Goal: Book appointment/travel/reservation

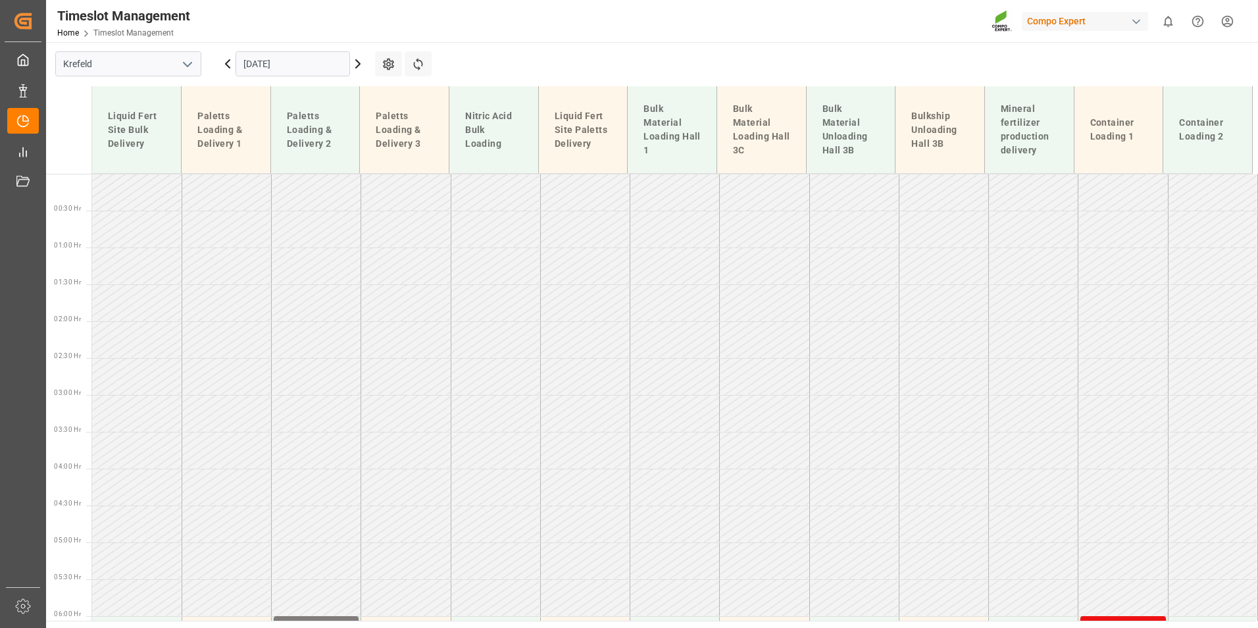
scroll to position [1083, 0]
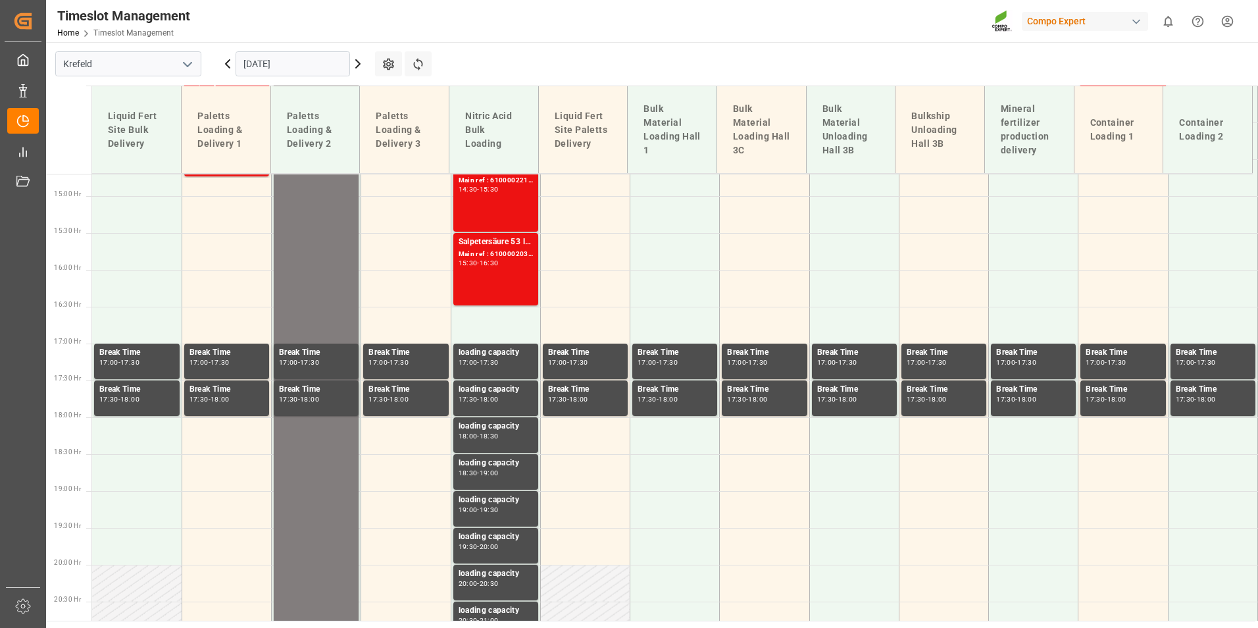
click at [482, 280] on div "Salpetersäure 53 lose Main ref : 6100002035, 2000001544 15:30 - 16:30" at bounding box center [496, 269] width 74 height 67
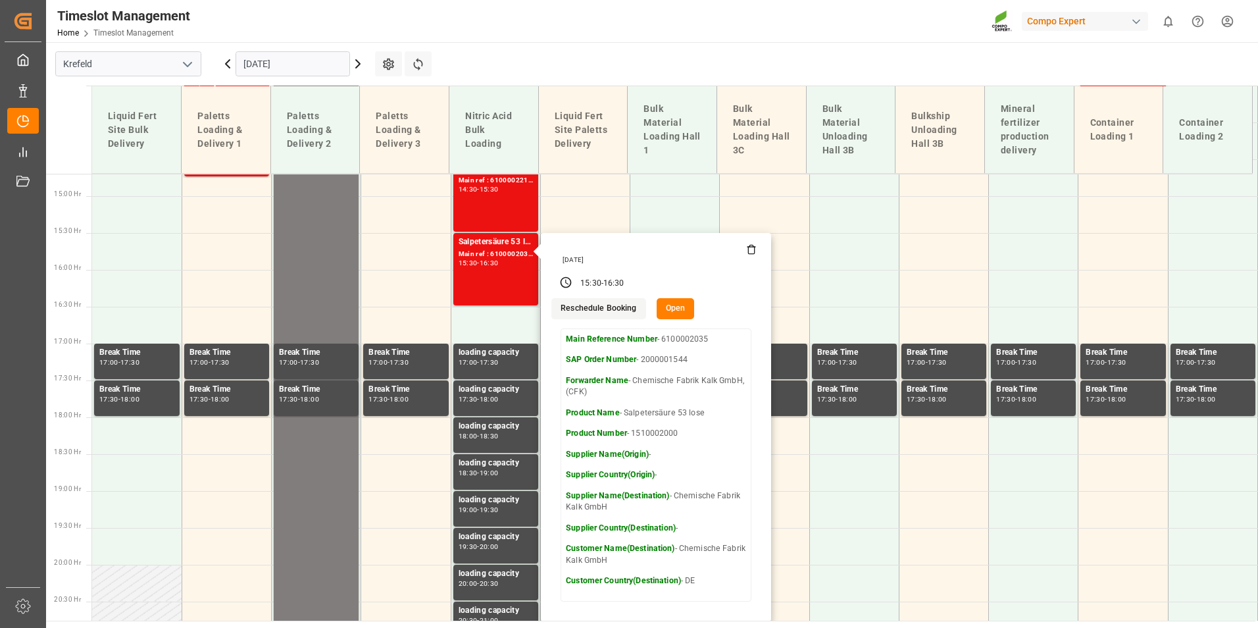
click at [292, 68] on input "[DATE]" at bounding box center [293, 63] width 115 height 25
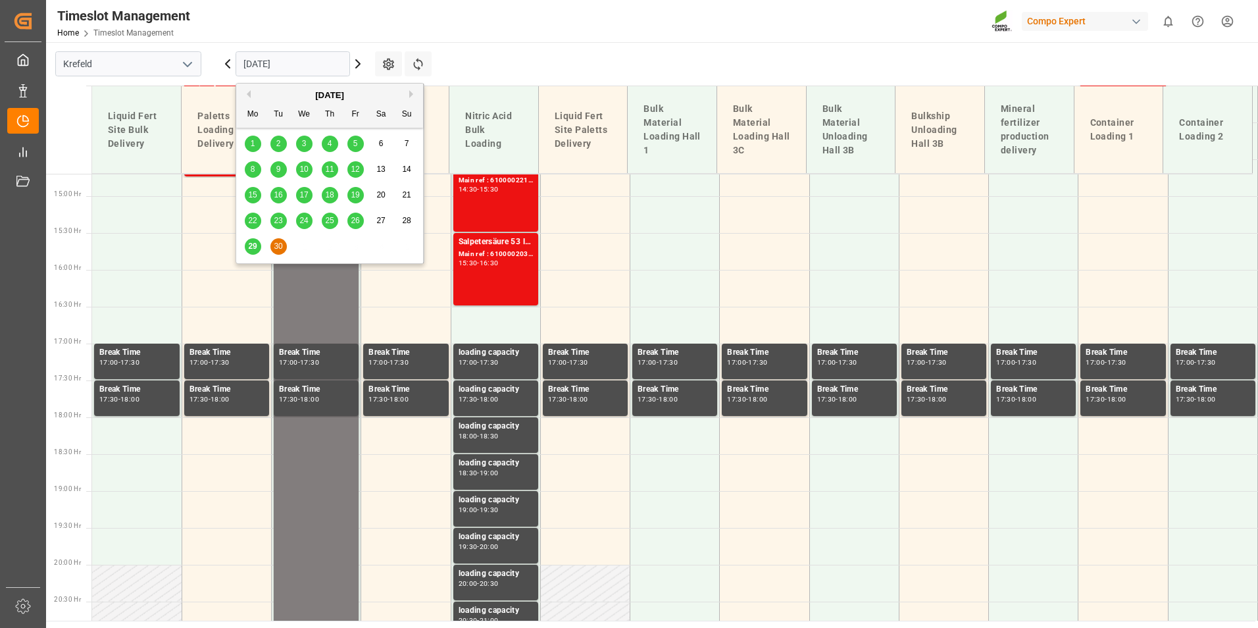
click at [254, 244] on span "29" at bounding box center [252, 246] width 9 height 9
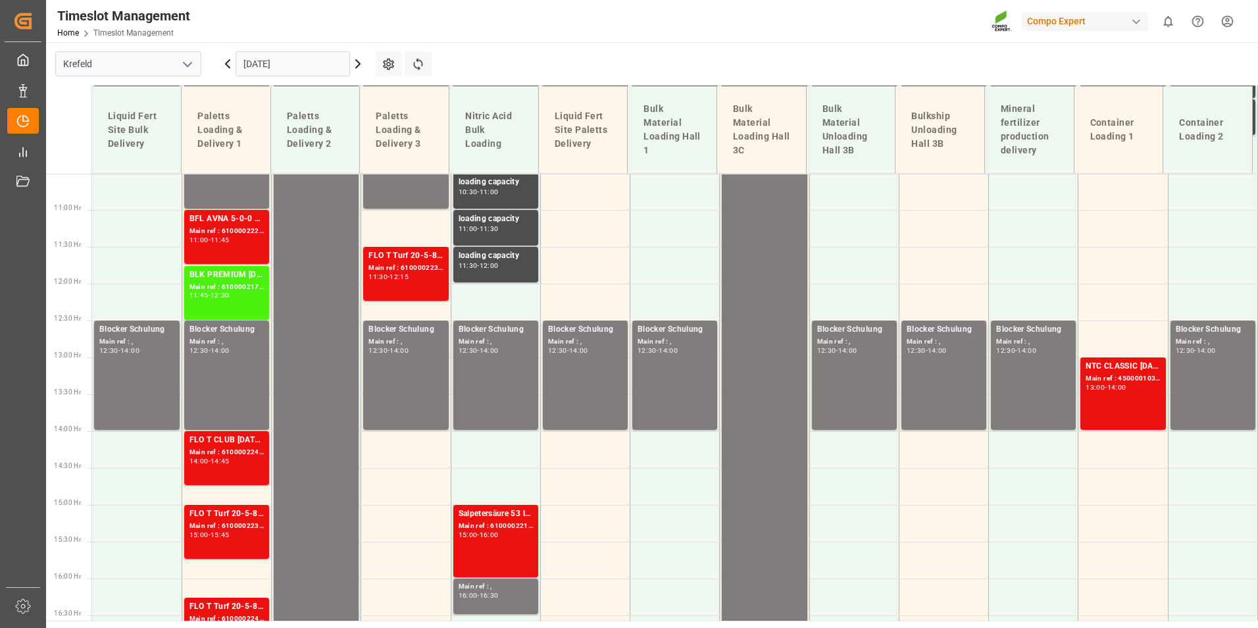
scroll to position [762, 0]
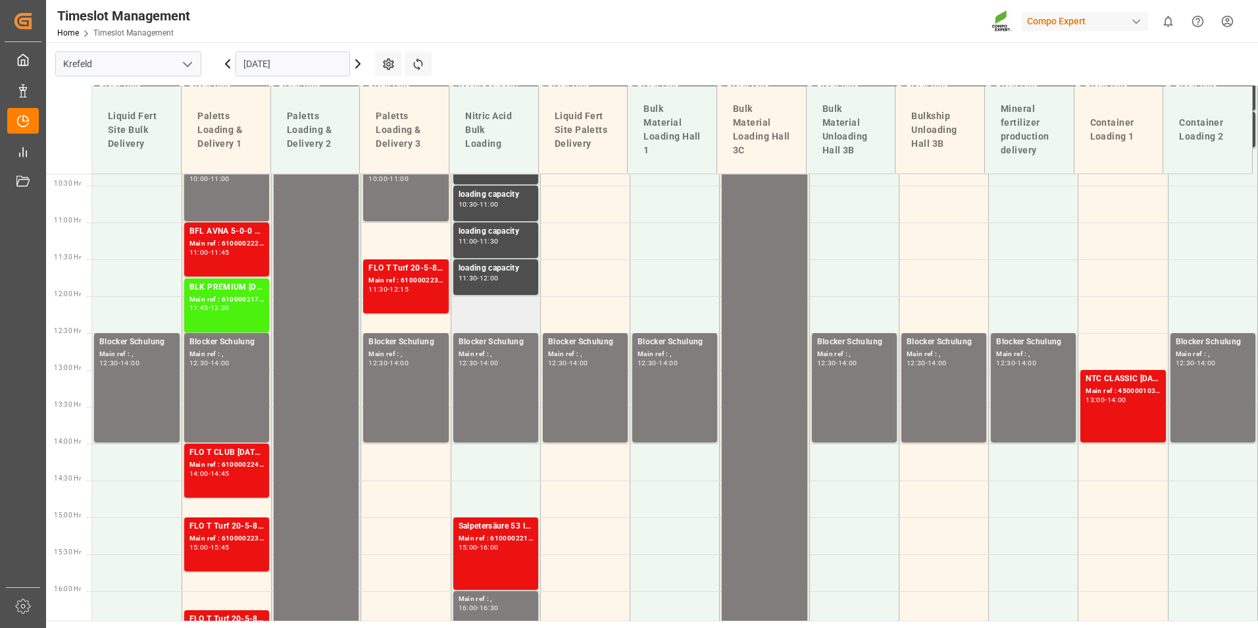
click at [507, 314] on td at bounding box center [496, 314] width 90 height 37
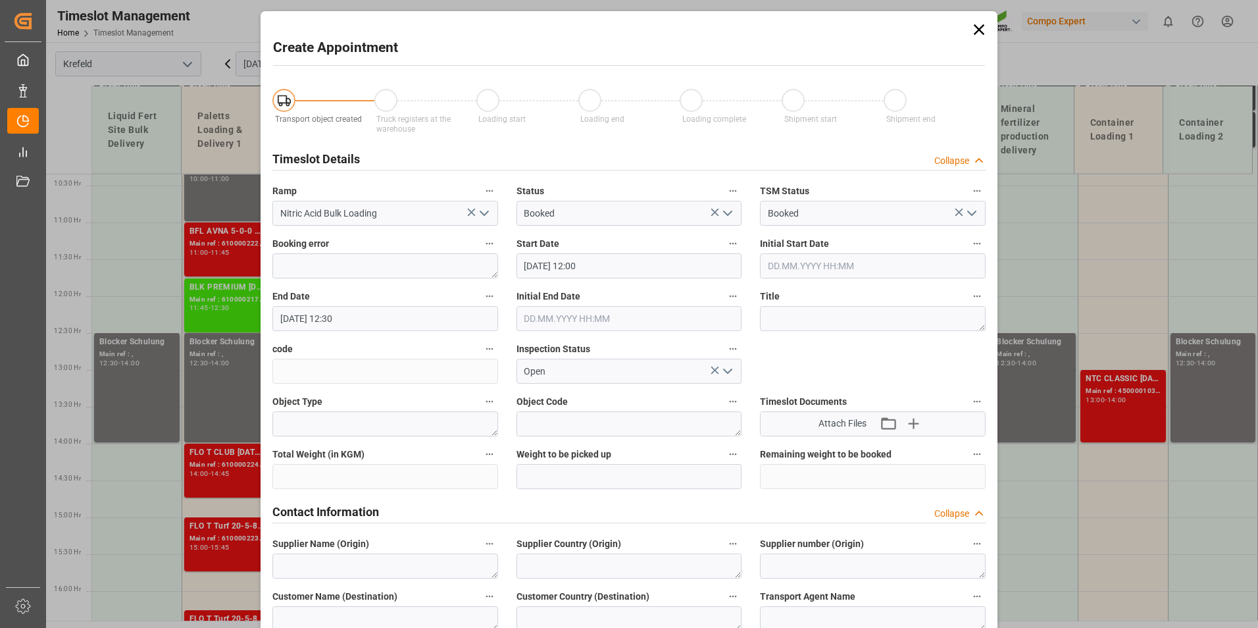
type input "[DATE] 12:00"
type input "[DATE] 12:30"
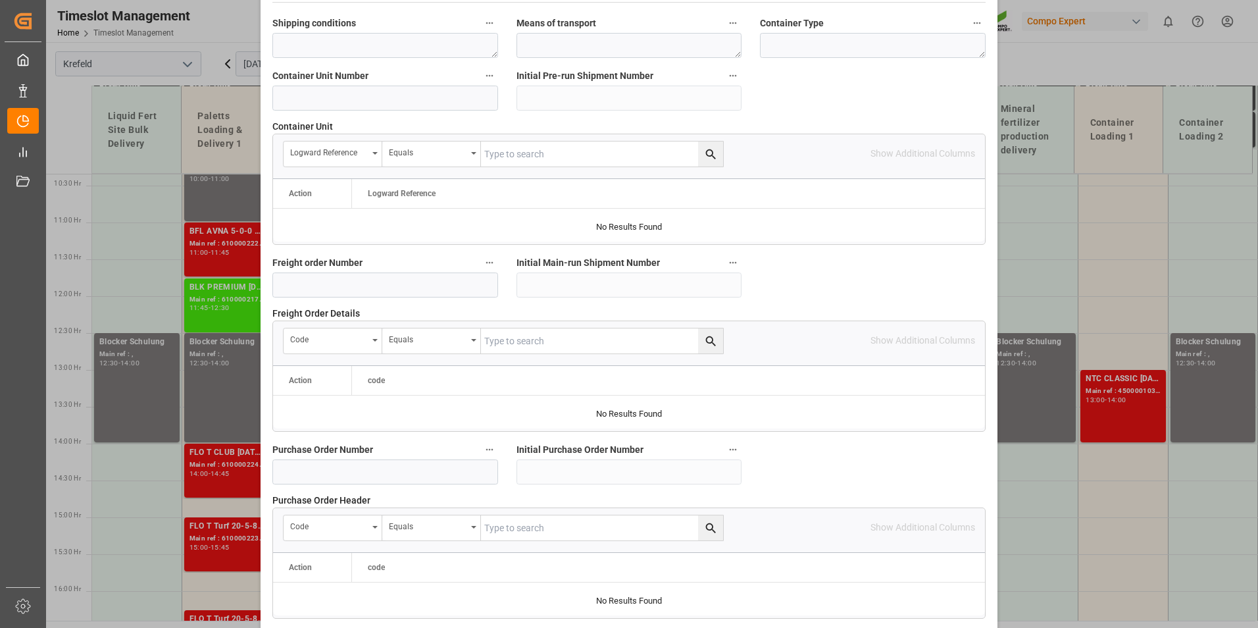
scroll to position [1053, 0]
click at [318, 283] on input at bounding box center [385, 284] width 226 height 25
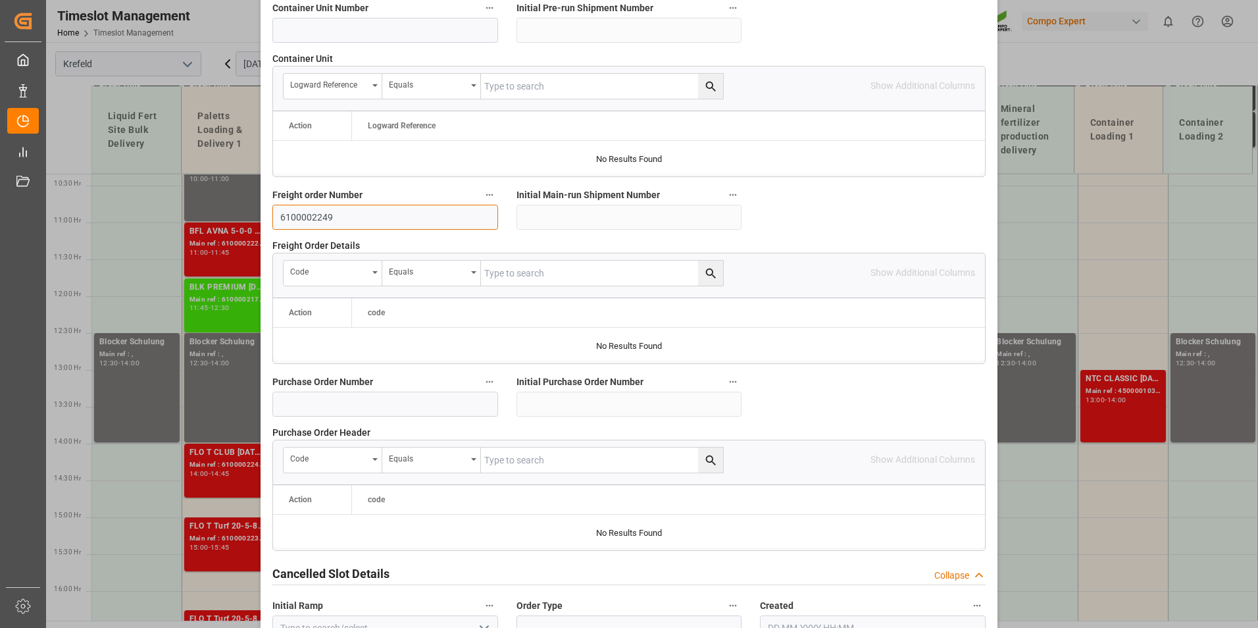
scroll to position [1198, 0]
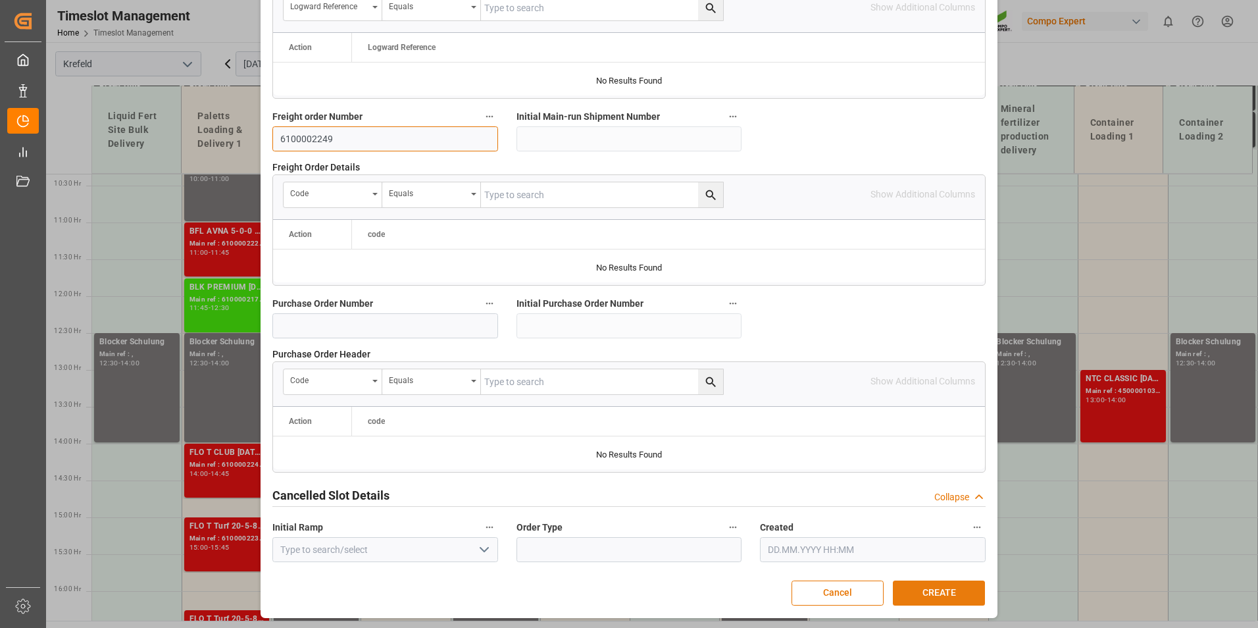
type input "6100002249"
click at [911, 593] on button "CREATE" at bounding box center [939, 592] width 92 height 25
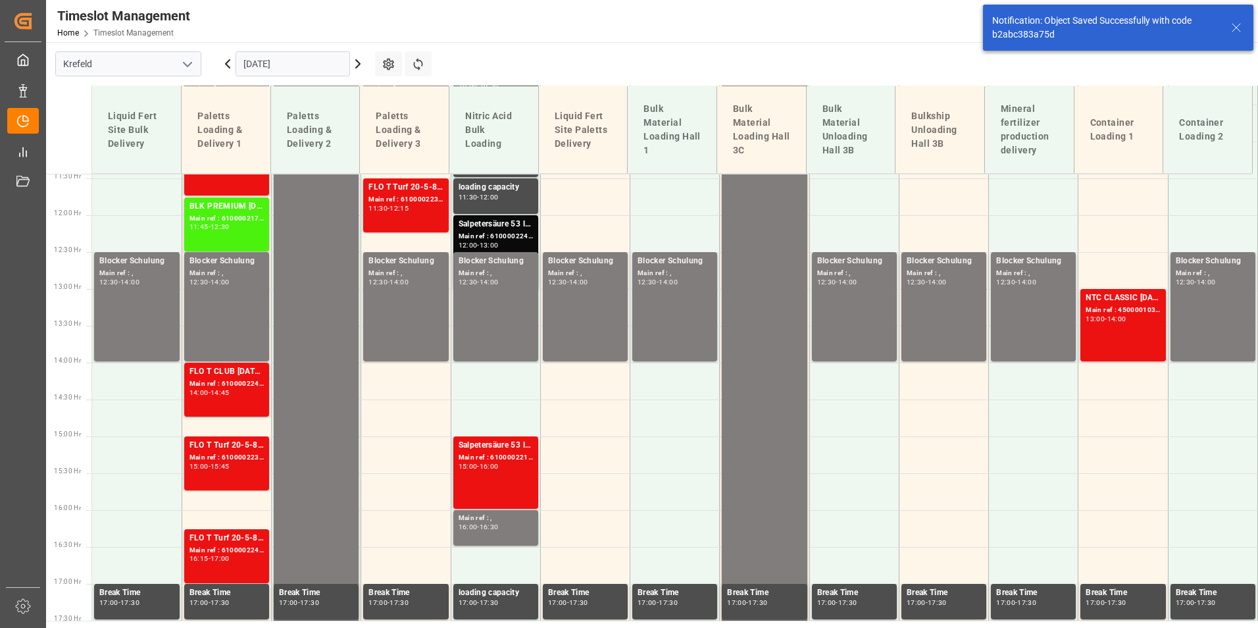
scroll to position [844, 0]
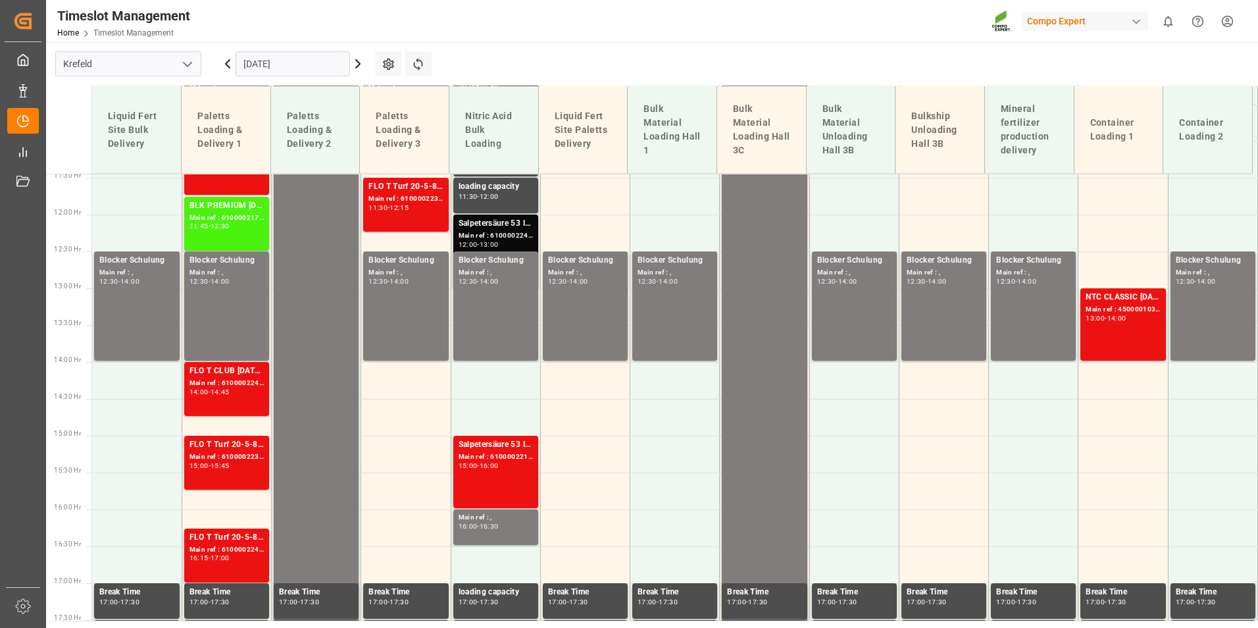
click at [498, 236] on div "Main ref : 6100002249, 2000001791" at bounding box center [496, 235] width 74 height 11
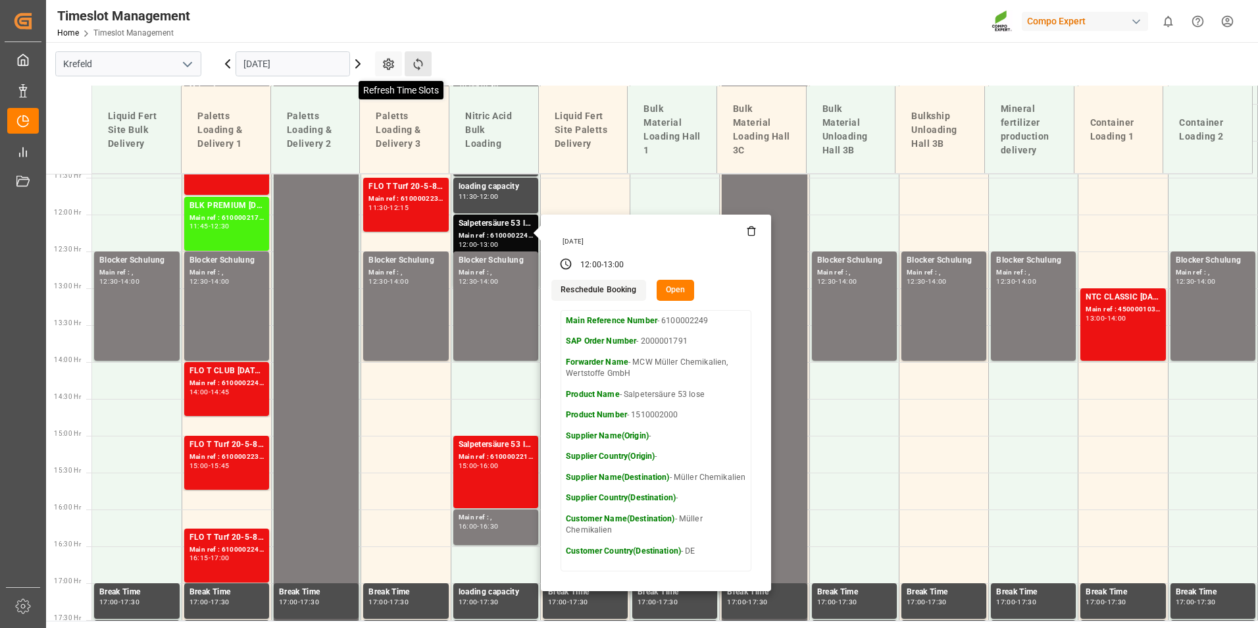
click at [424, 64] on icon at bounding box center [418, 64] width 14 height 14
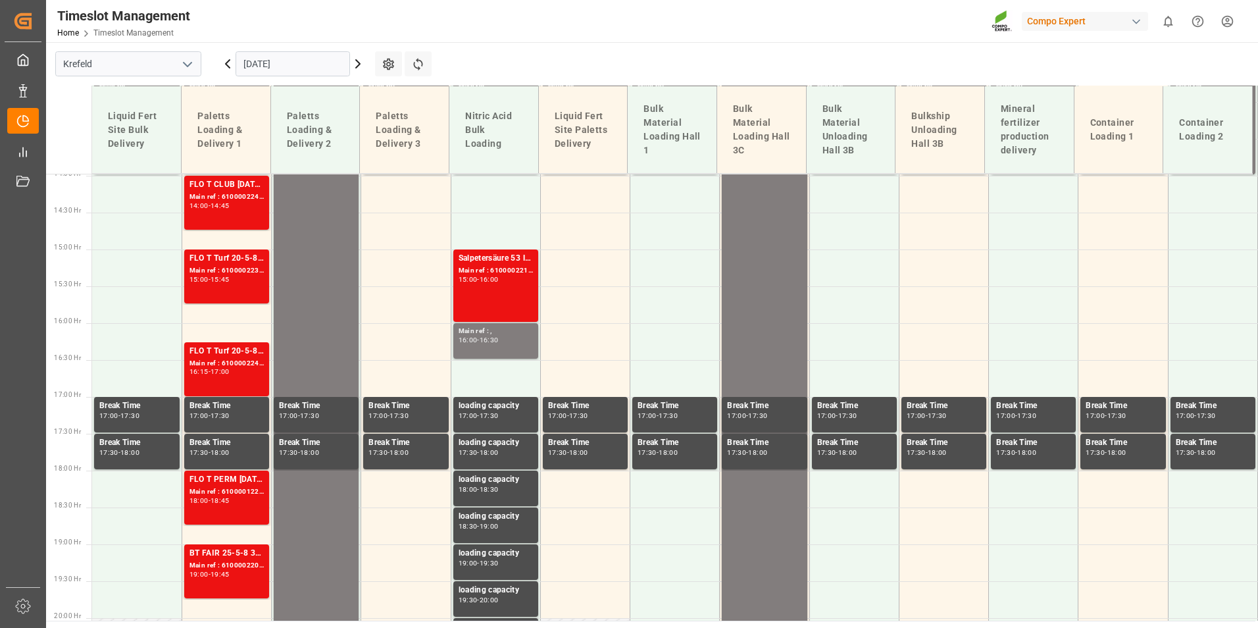
scroll to position [967, 0]
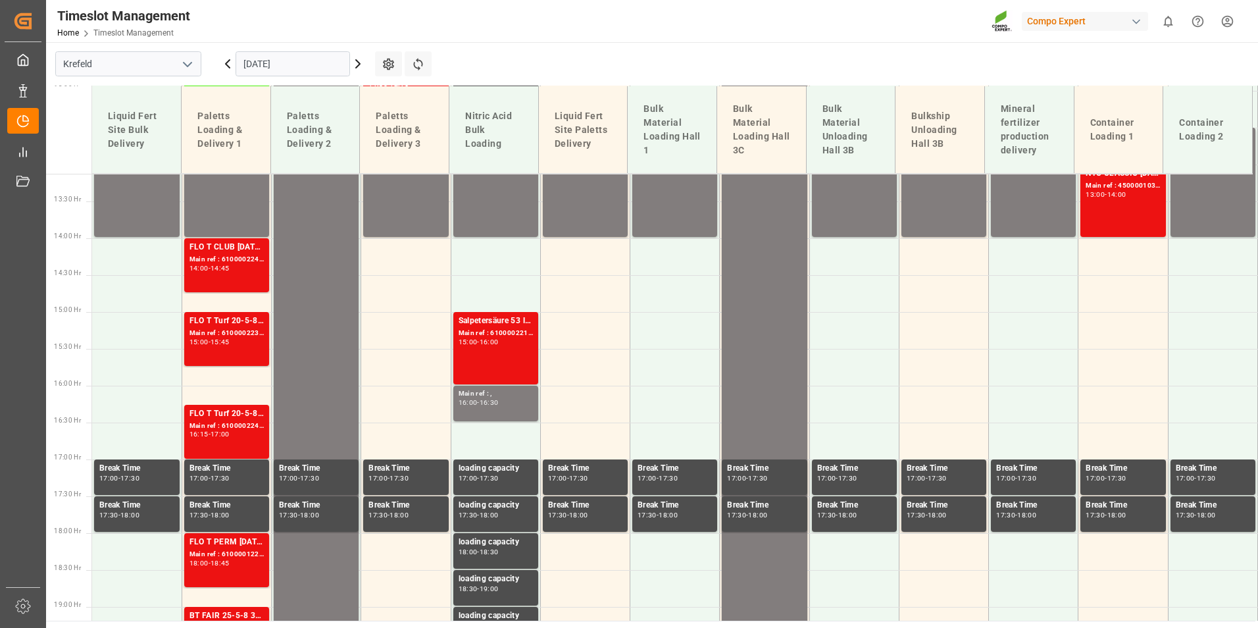
click at [290, 75] on input "[DATE]" at bounding box center [293, 63] width 115 height 25
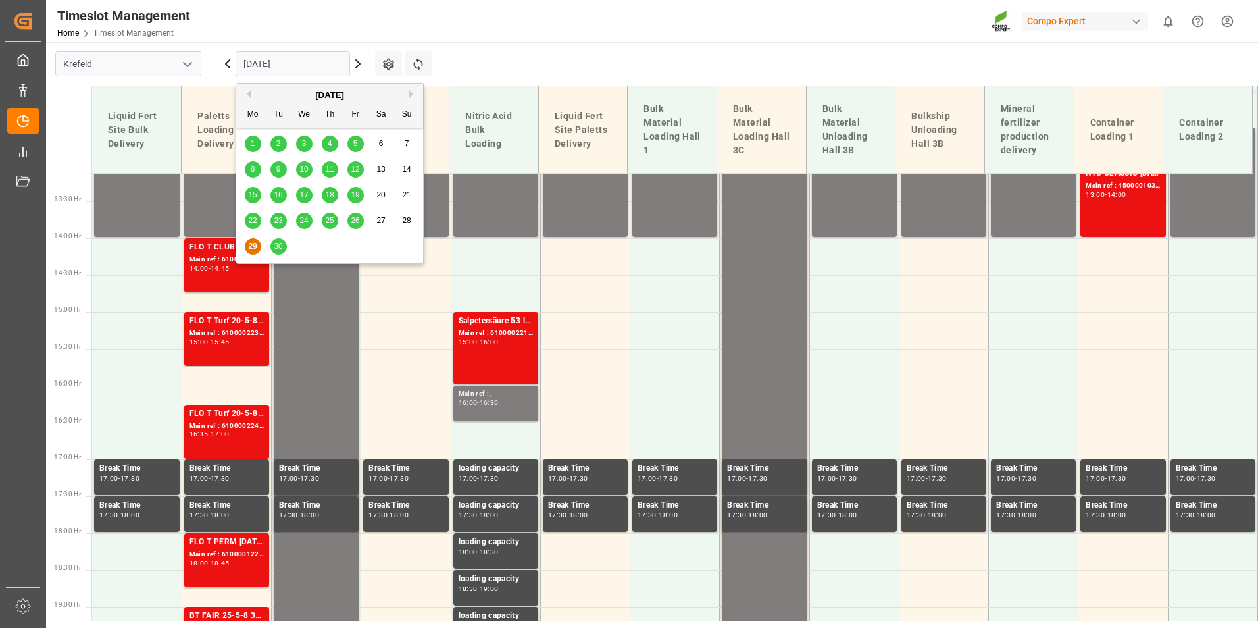
click at [283, 252] on div "30" at bounding box center [278, 247] width 16 height 16
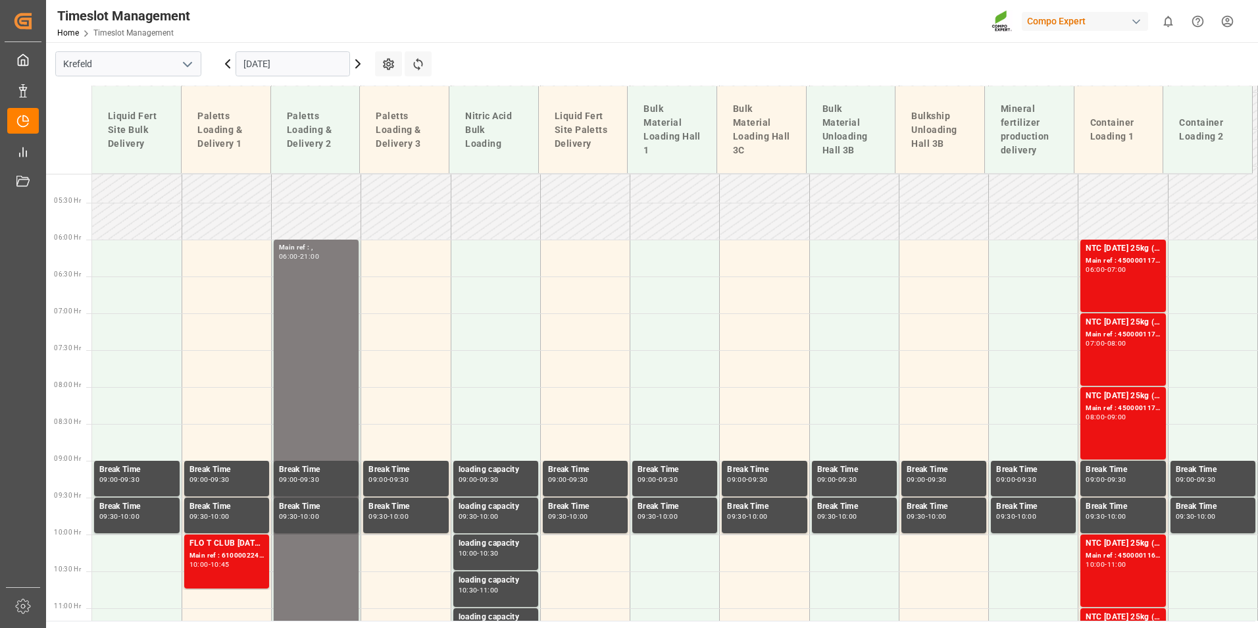
scroll to position [375, 0]
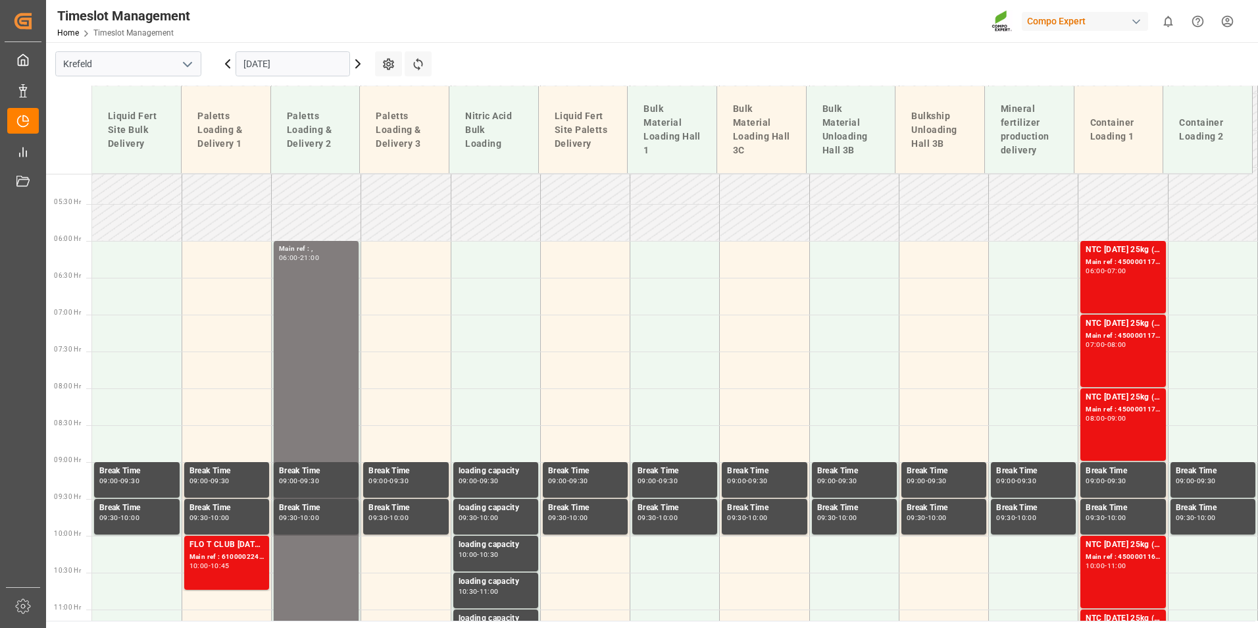
click at [222, 68] on icon at bounding box center [228, 64] width 16 height 16
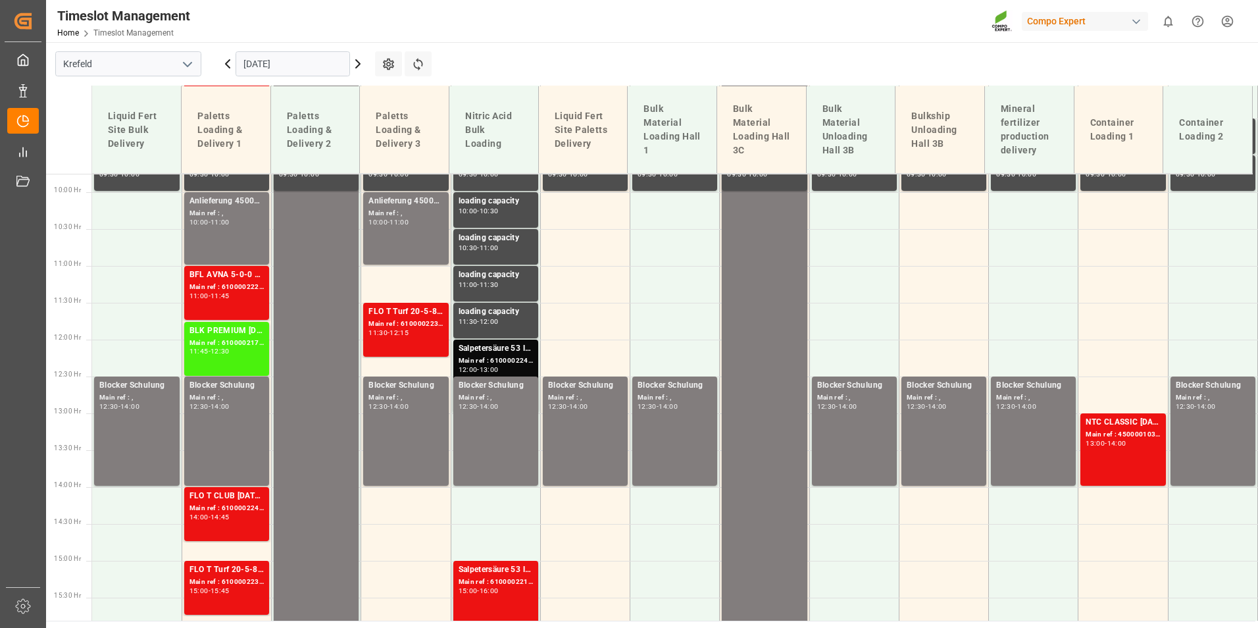
scroll to position [770, 0]
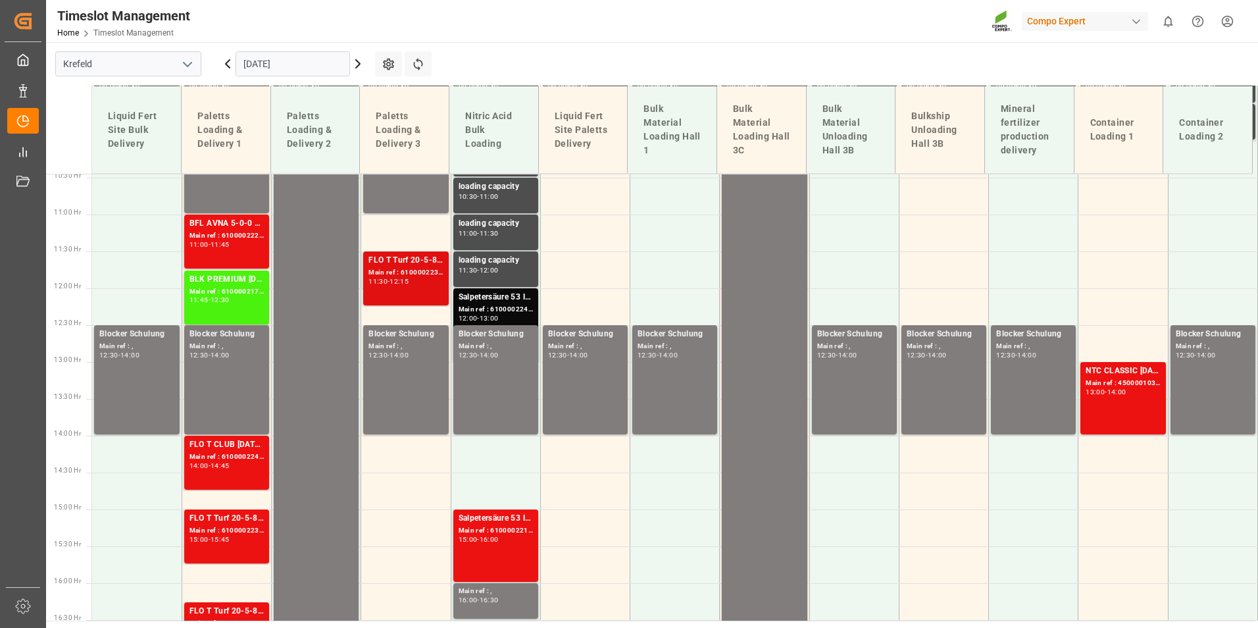
click at [394, 268] on div "Main ref : 6100002235, 2000001682" at bounding box center [406, 272] width 74 height 11
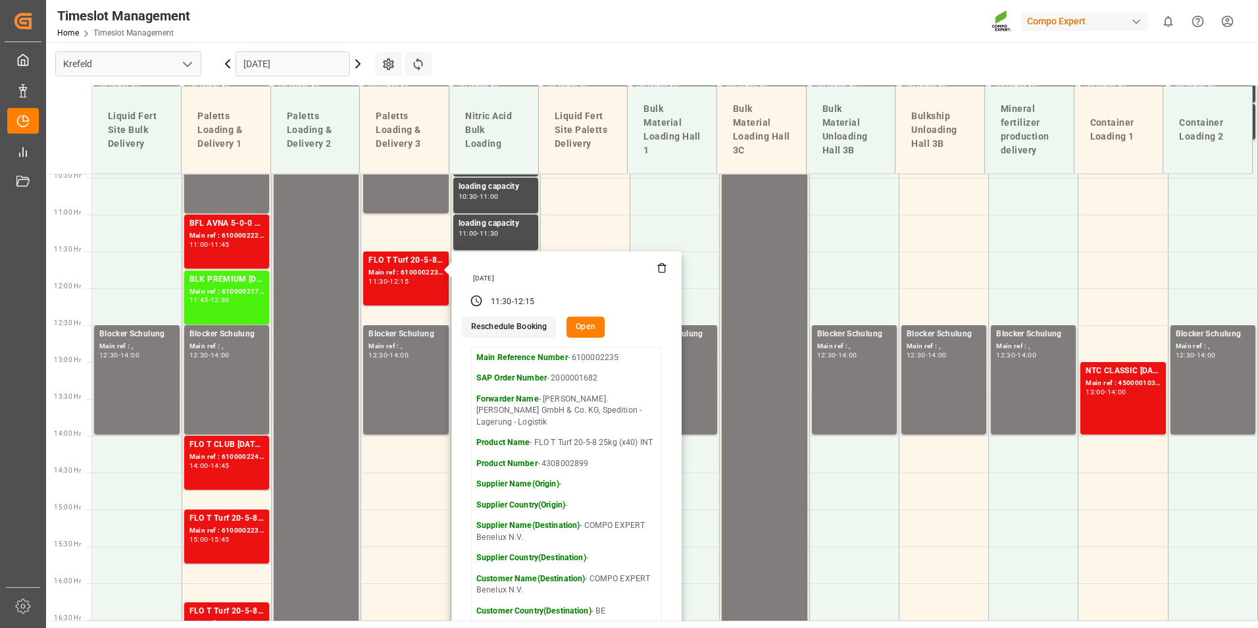
click at [8, 9] on div "Created by potrace 1.15, written by [PERSON_NAME] [DATE]-[DATE] Created by potr…" at bounding box center [23, 20] width 37 height 41
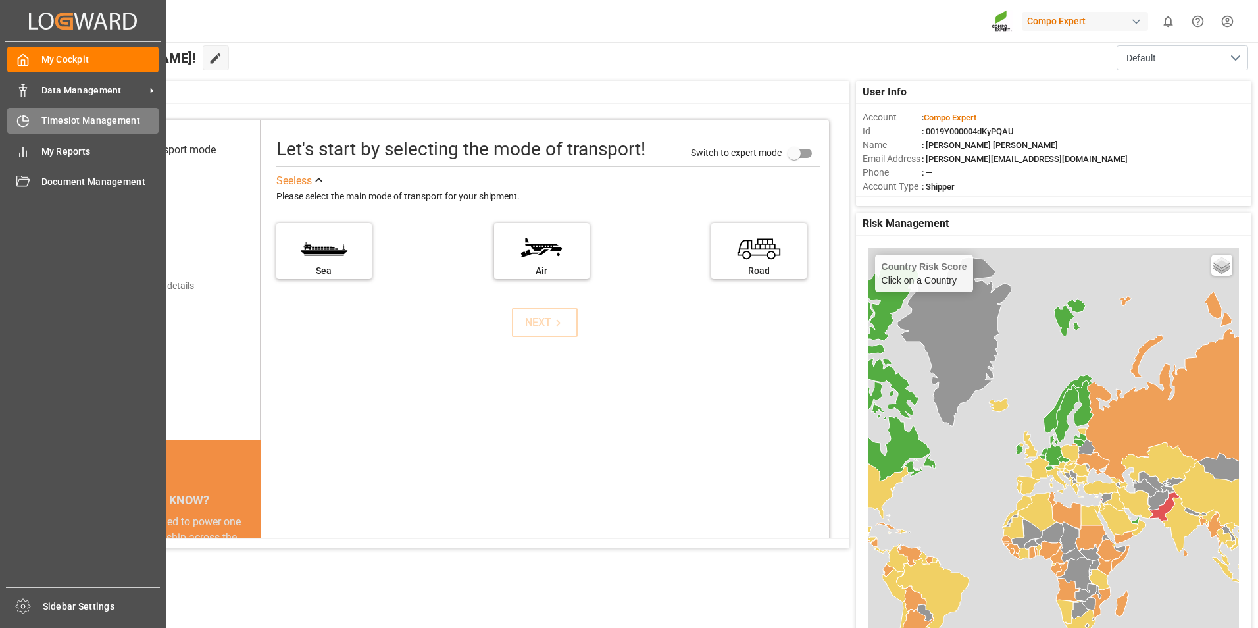
click at [12, 115] on div at bounding box center [18, 121] width 22 height 14
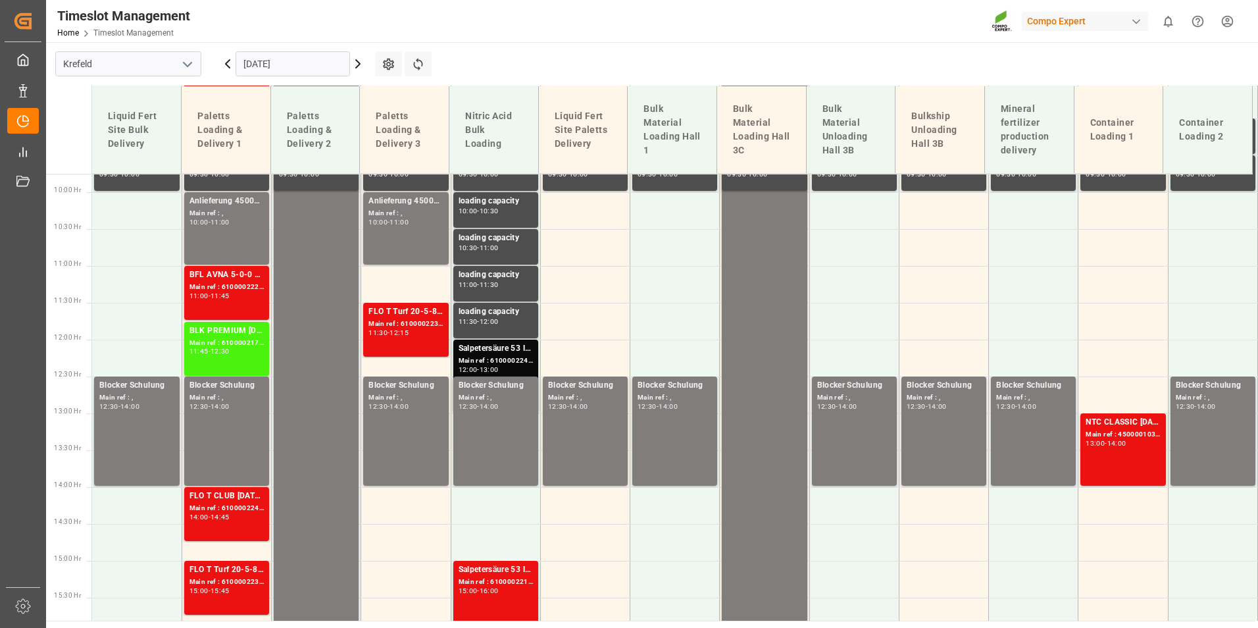
scroll to position [770, 0]
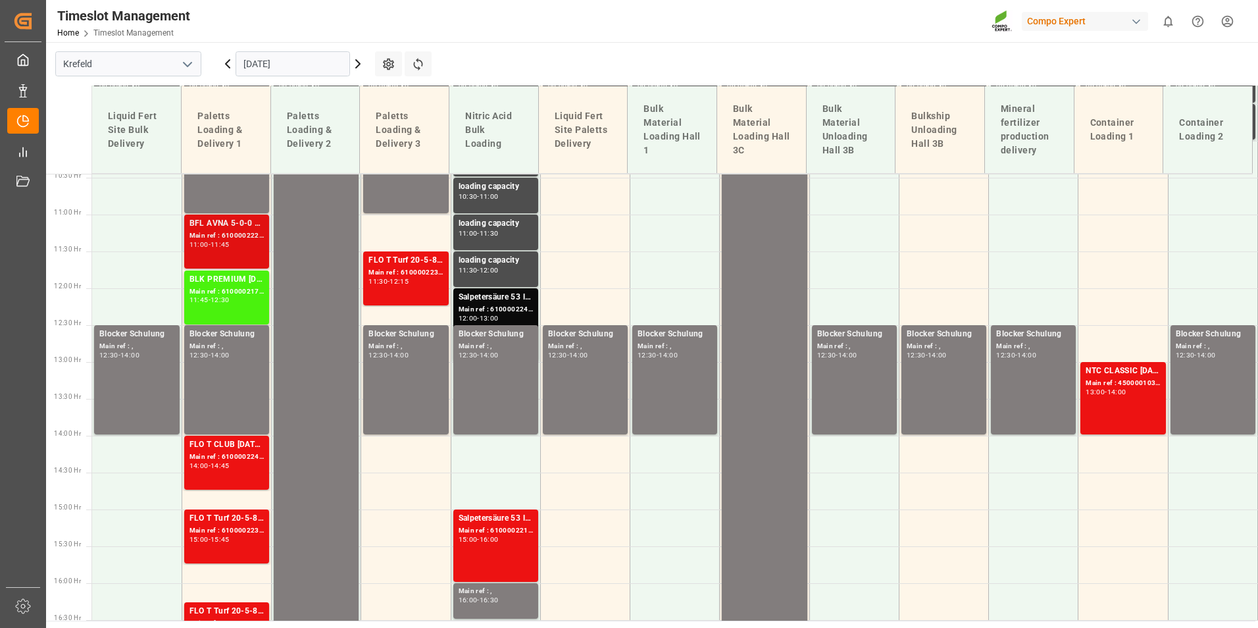
click at [230, 229] on div "BFL AVNA 5-0-0 SL 1000L IBC MTO" at bounding box center [227, 223] width 74 height 13
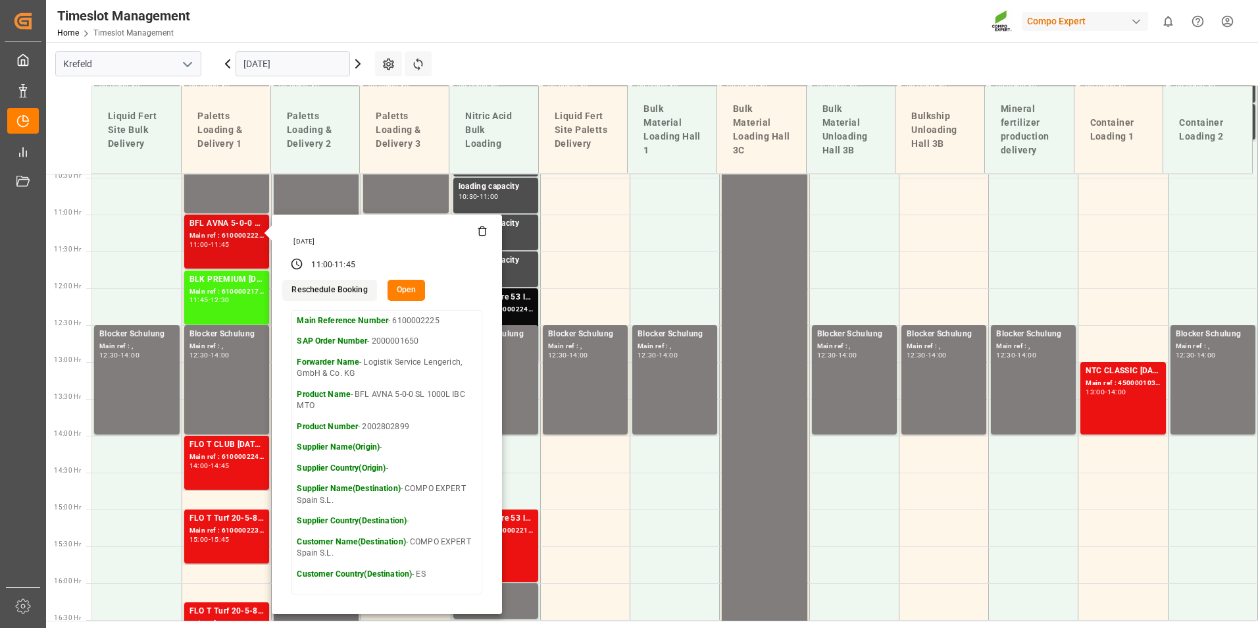
scroll to position [836, 0]
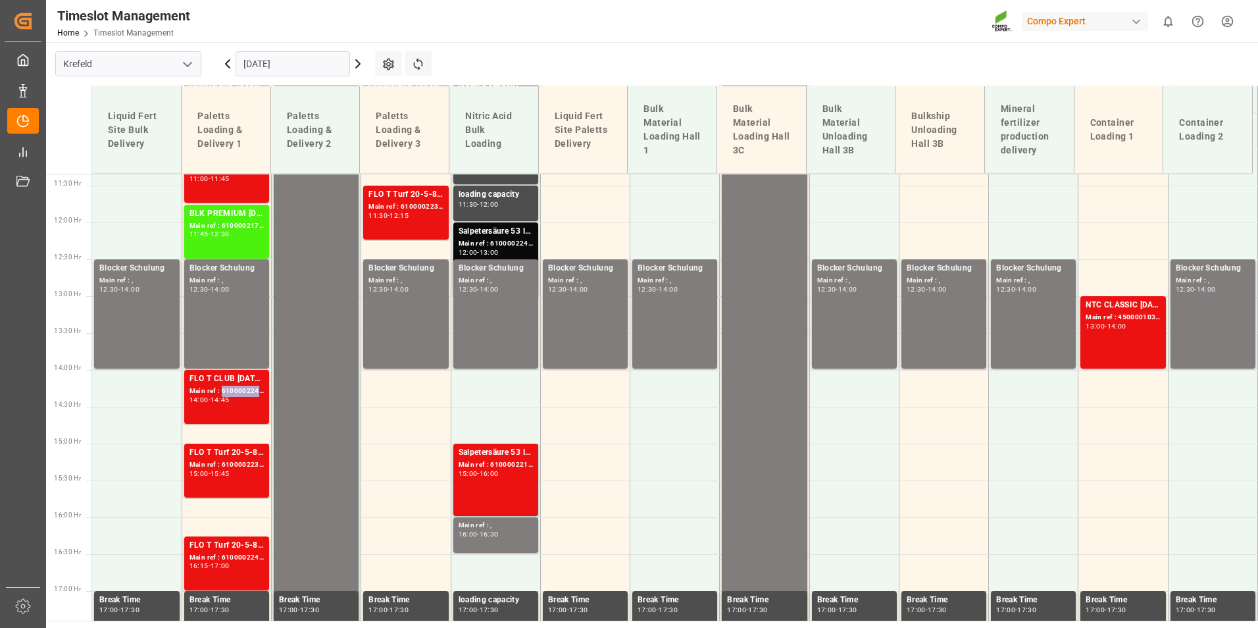
click at [245, 390] on div "Main ref : 6100002242, 2000001679" at bounding box center [227, 391] width 74 height 11
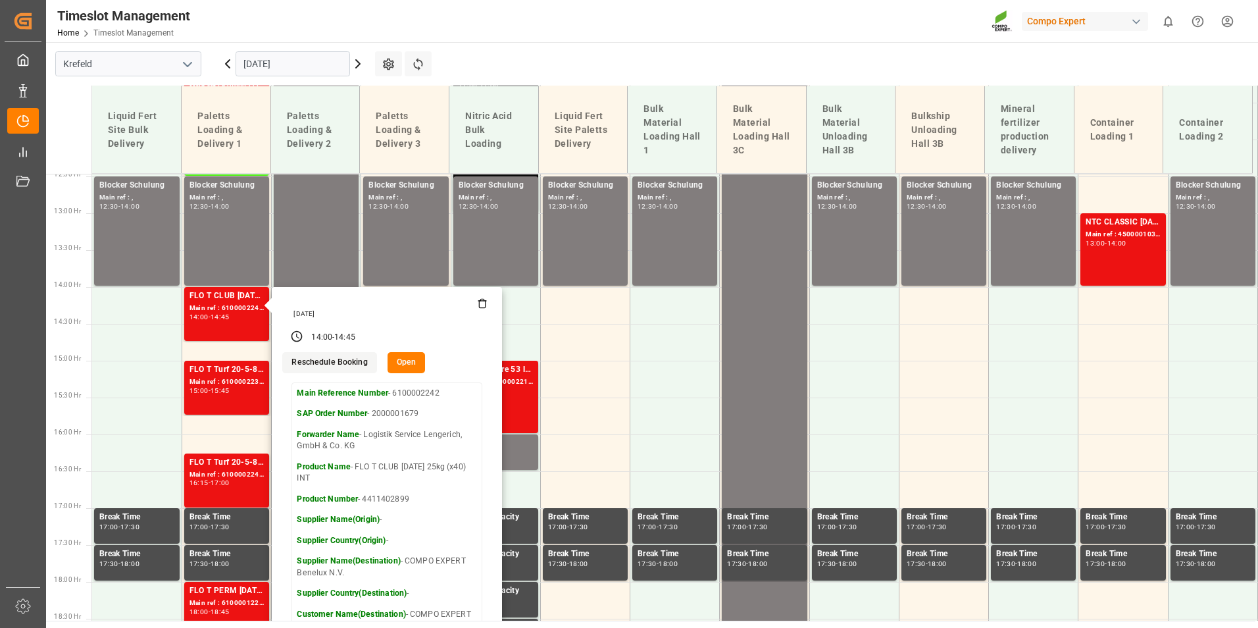
scroll to position [967, 0]
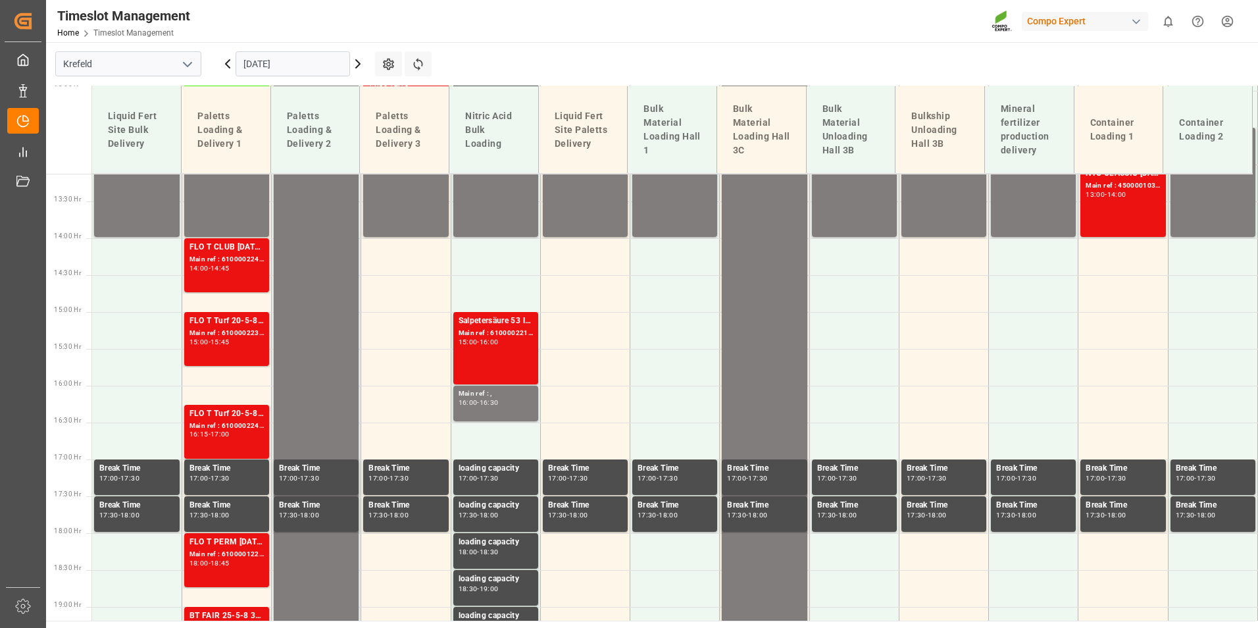
click at [250, 347] on div "FLO T Turf 20-5-8 25kg (x40) INT Main ref : 6100002235, 2000001682 15:00 - 15:45" at bounding box center [227, 339] width 74 height 49
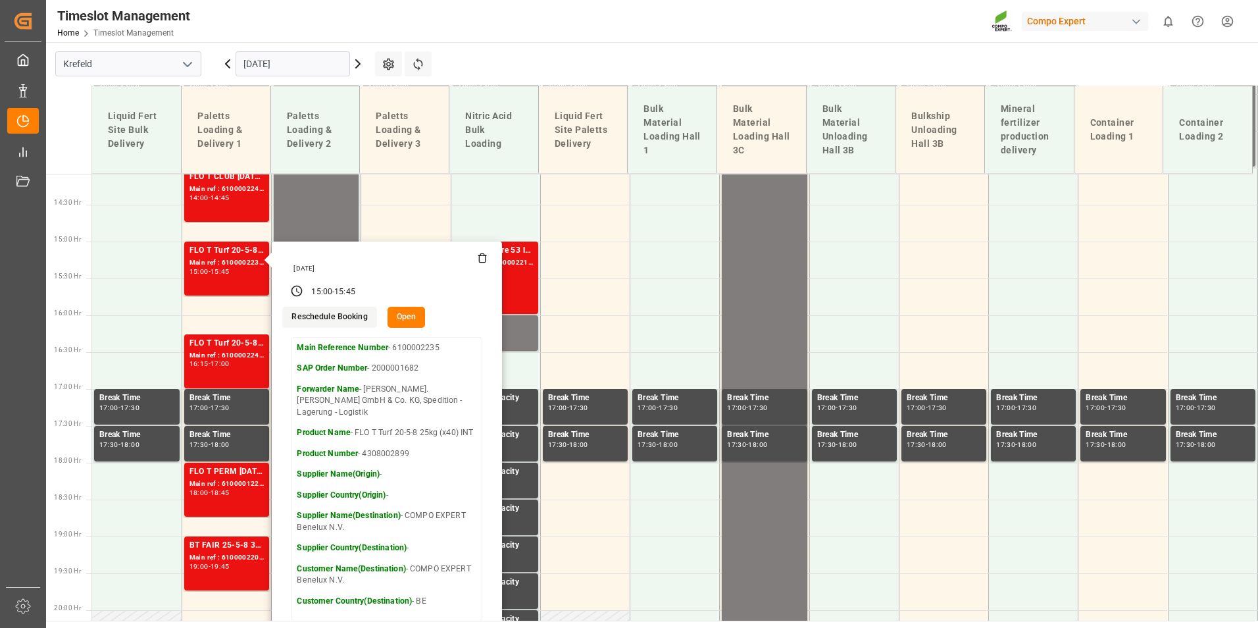
scroll to position [1099, 0]
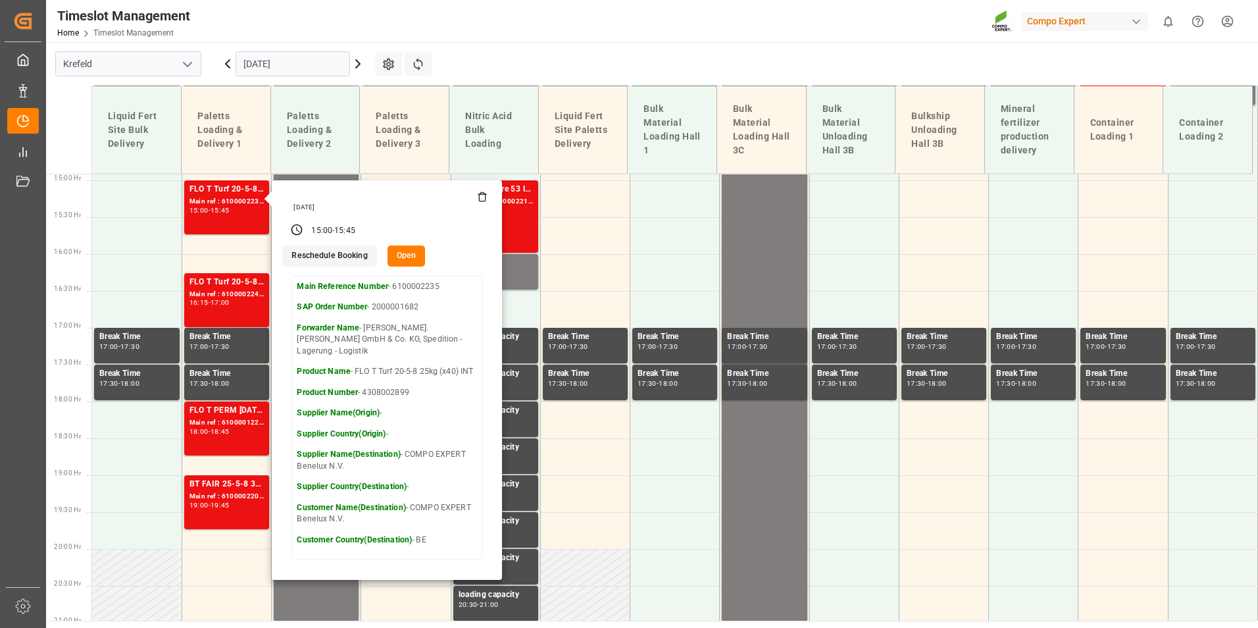
click at [290, 70] on input "[DATE]" at bounding box center [293, 63] width 115 height 25
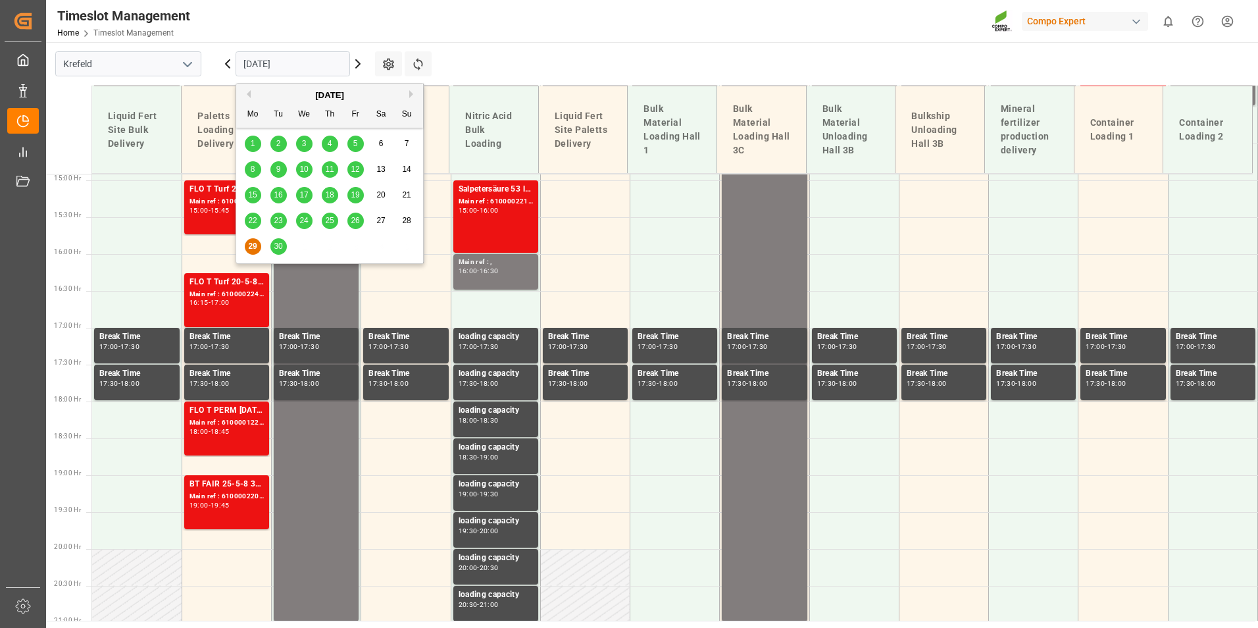
click at [277, 250] on span "30" at bounding box center [278, 246] width 9 height 9
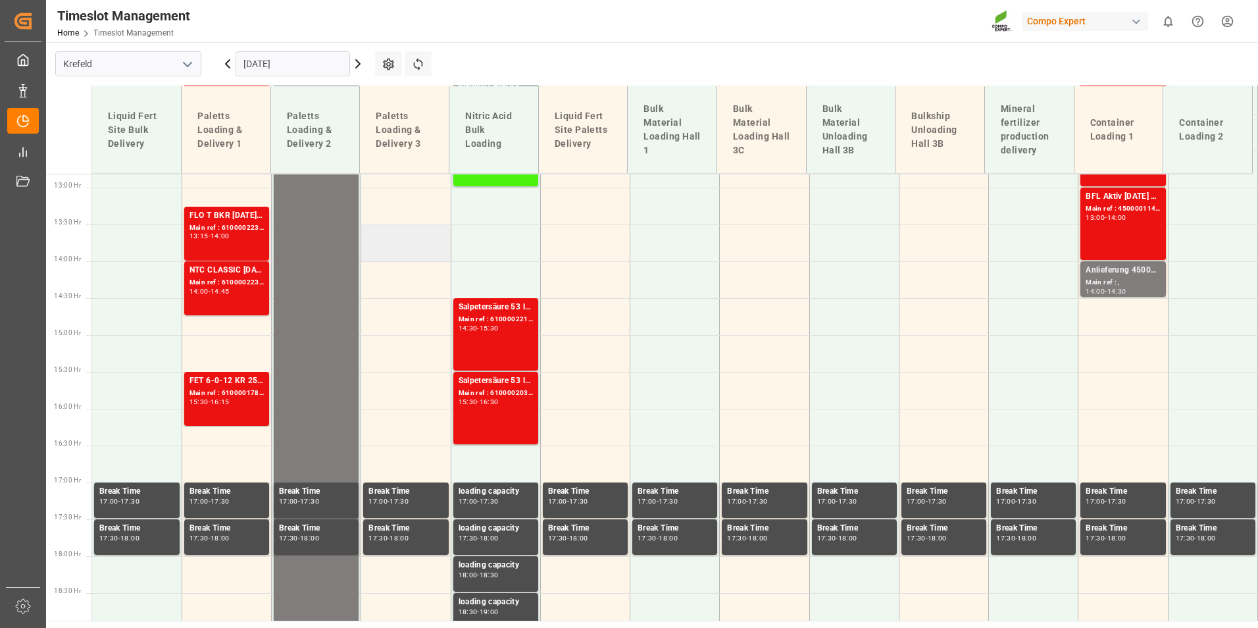
scroll to position [967, 0]
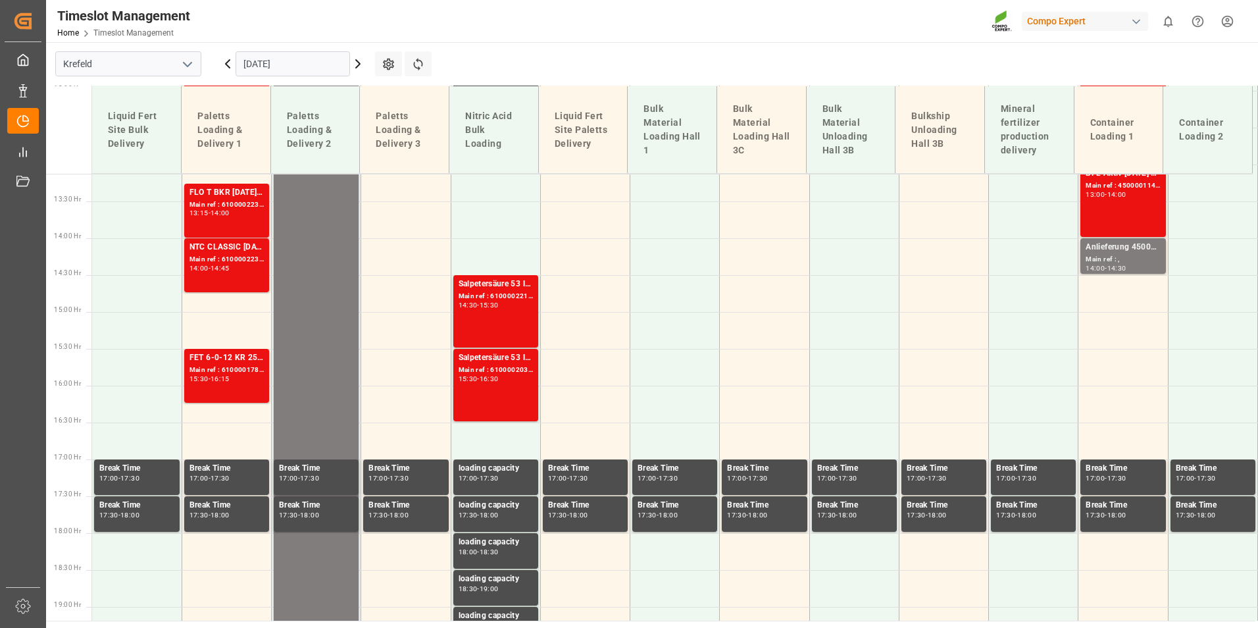
click at [231, 68] on icon at bounding box center [228, 64] width 16 height 16
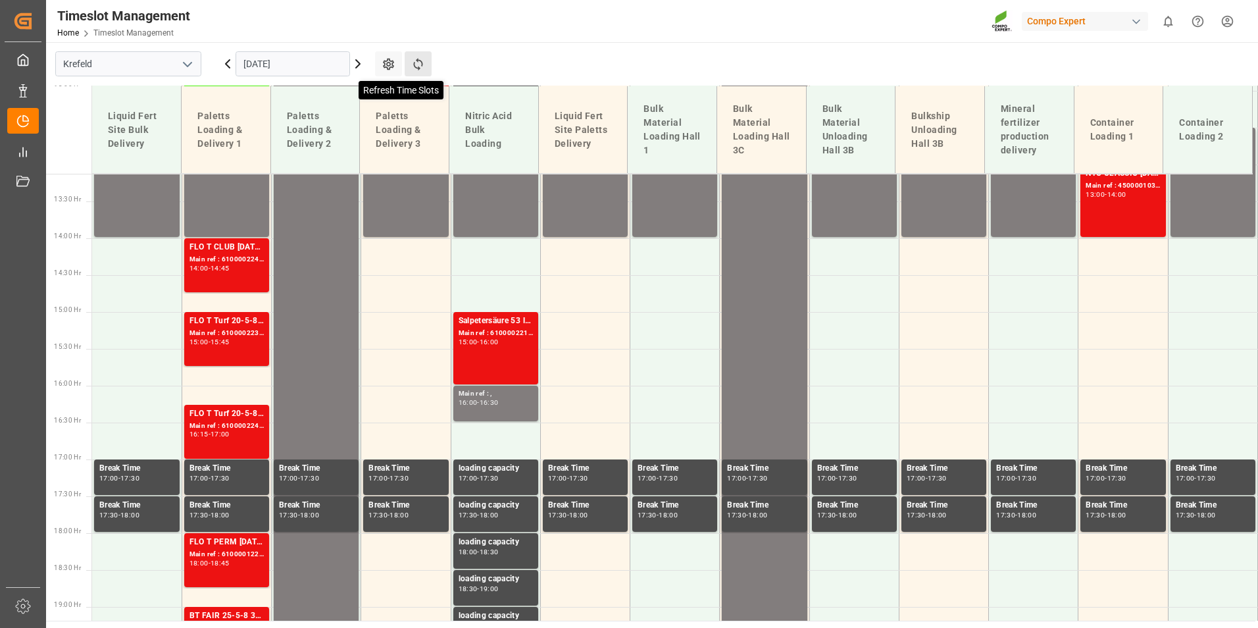
click at [422, 65] on icon at bounding box center [417, 64] width 9 height 13
click at [253, 282] on div "FLO T CLUB [DATE] 25kg (x40) INT Main ref : 6100002242, 2000001679 14:00 - 14:45" at bounding box center [227, 265] width 74 height 49
click at [237, 317] on div "FLO T Turf 20-5-8 25kg (x40) INT" at bounding box center [227, 321] width 74 height 13
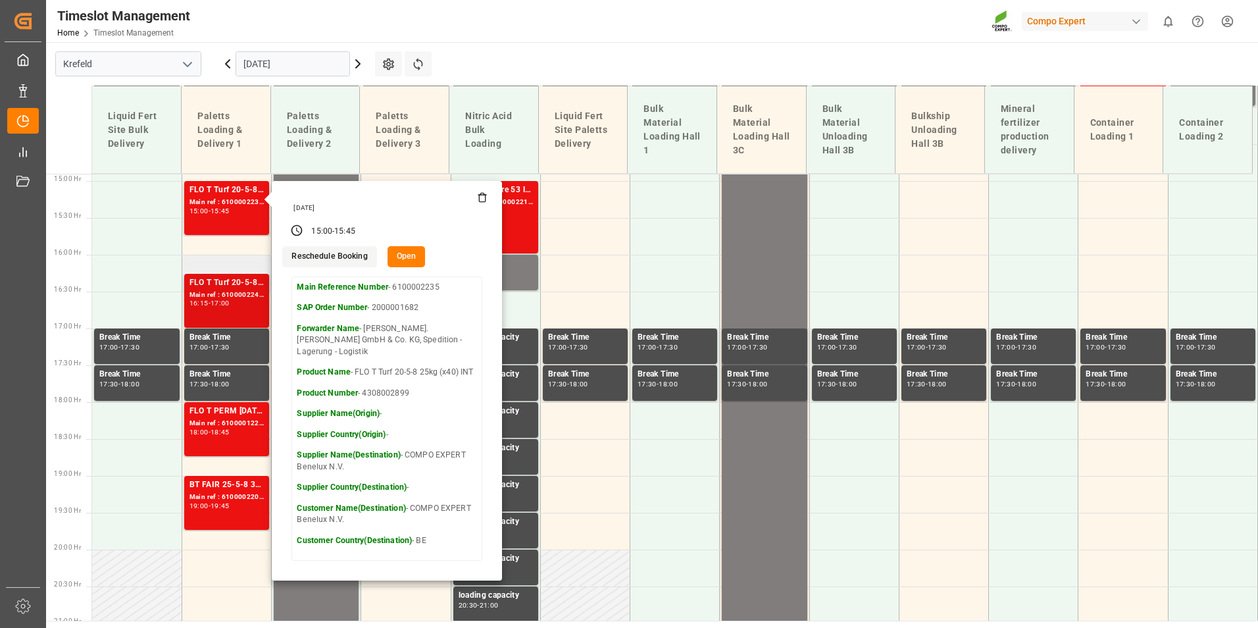
scroll to position [1099, 0]
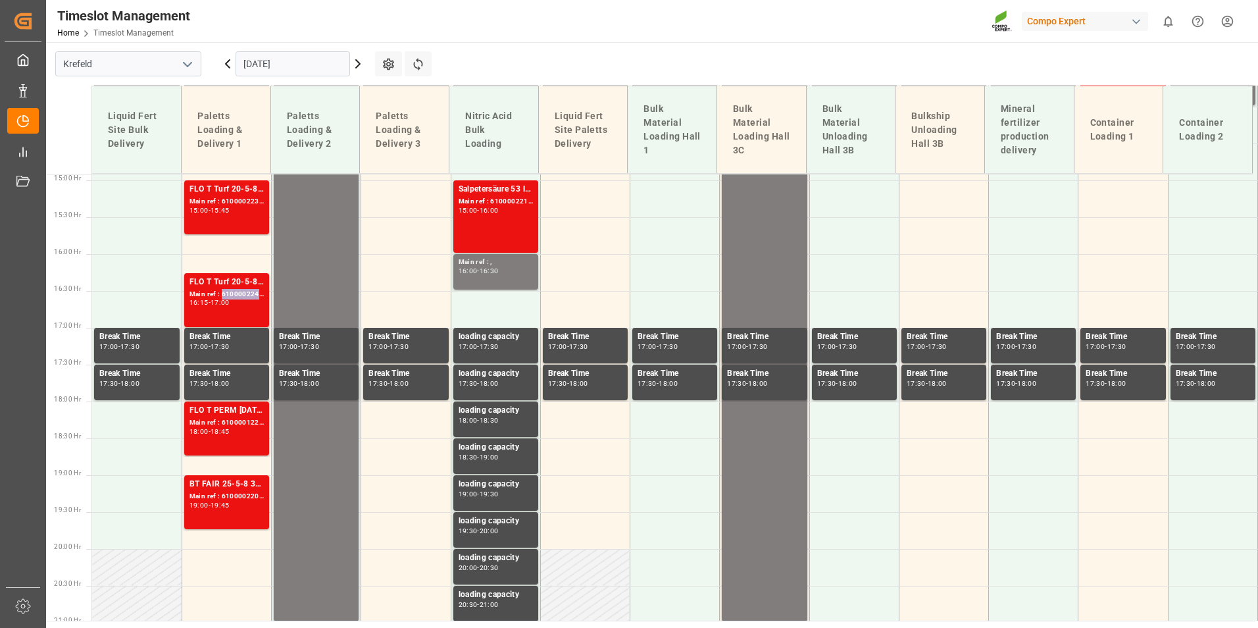
click at [238, 299] on div "Main ref : 6100002241, 2000001682" at bounding box center [227, 294] width 74 height 11
click at [237, 418] on div "Main ref : 6100001225, 2000000205" at bounding box center [227, 422] width 74 height 11
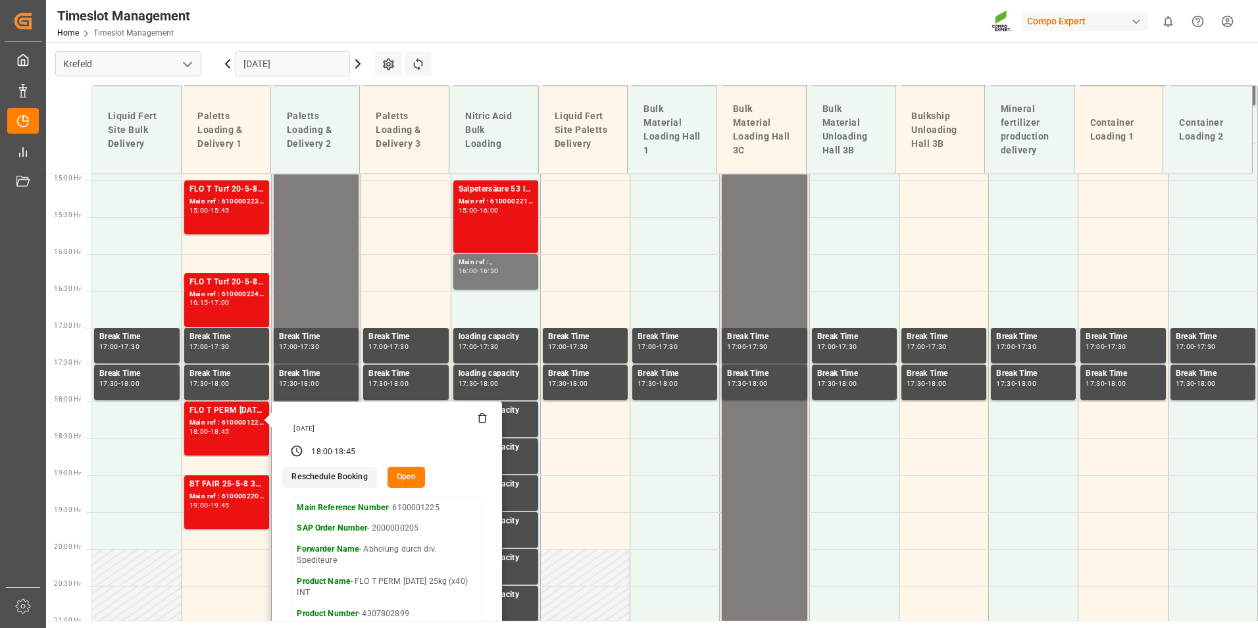
click at [363, 68] on icon at bounding box center [358, 64] width 16 height 16
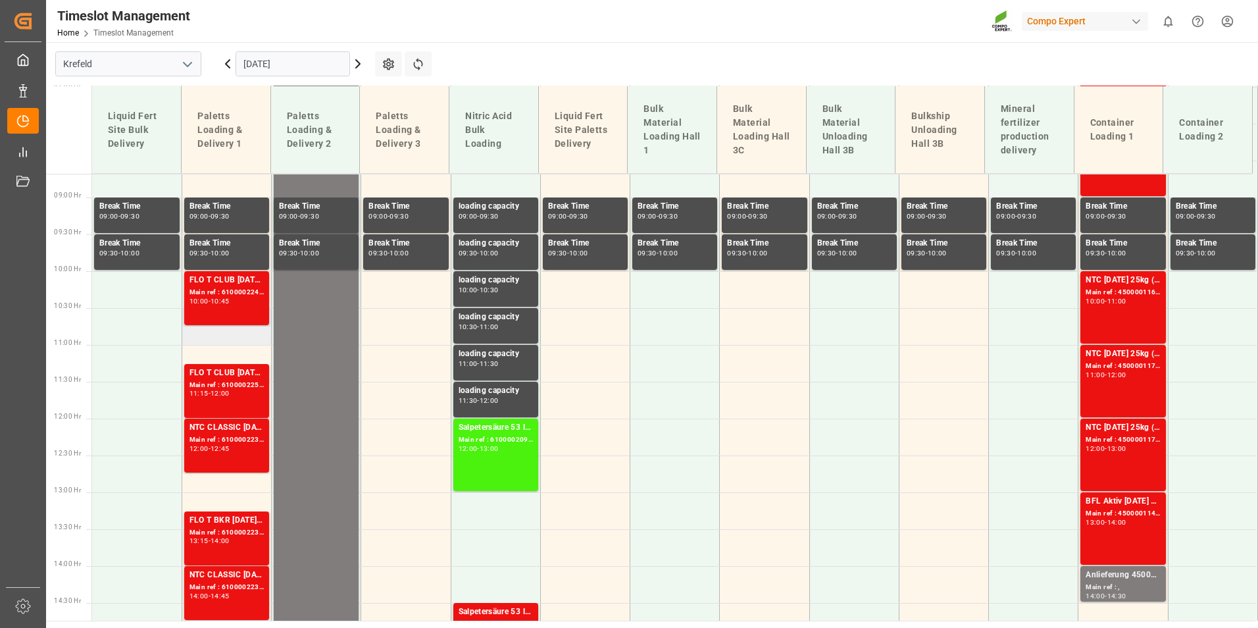
scroll to position [704, 0]
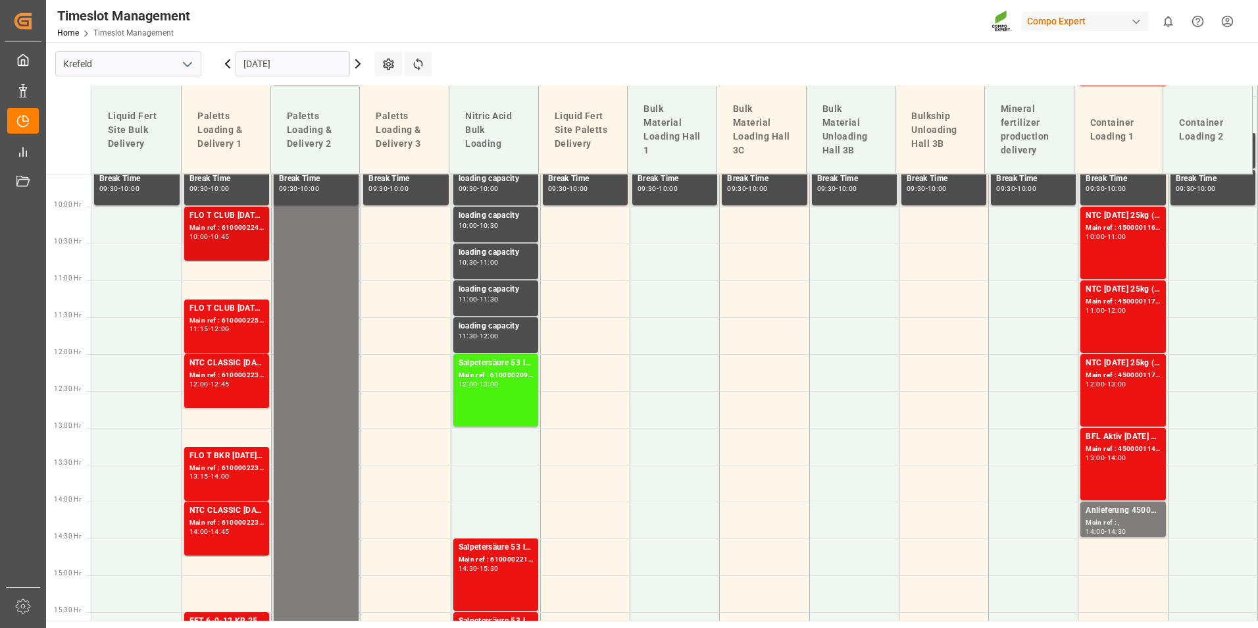
click at [214, 243] on div "FLO T CLUB [DATE] 25kg (x40) INT Main ref : 6100002243, 2000001679 10:00 - 10:45" at bounding box center [227, 233] width 74 height 49
click at [235, 310] on div "FLO T CLUB [DATE] 25kg (x40) INT" at bounding box center [227, 308] width 74 height 13
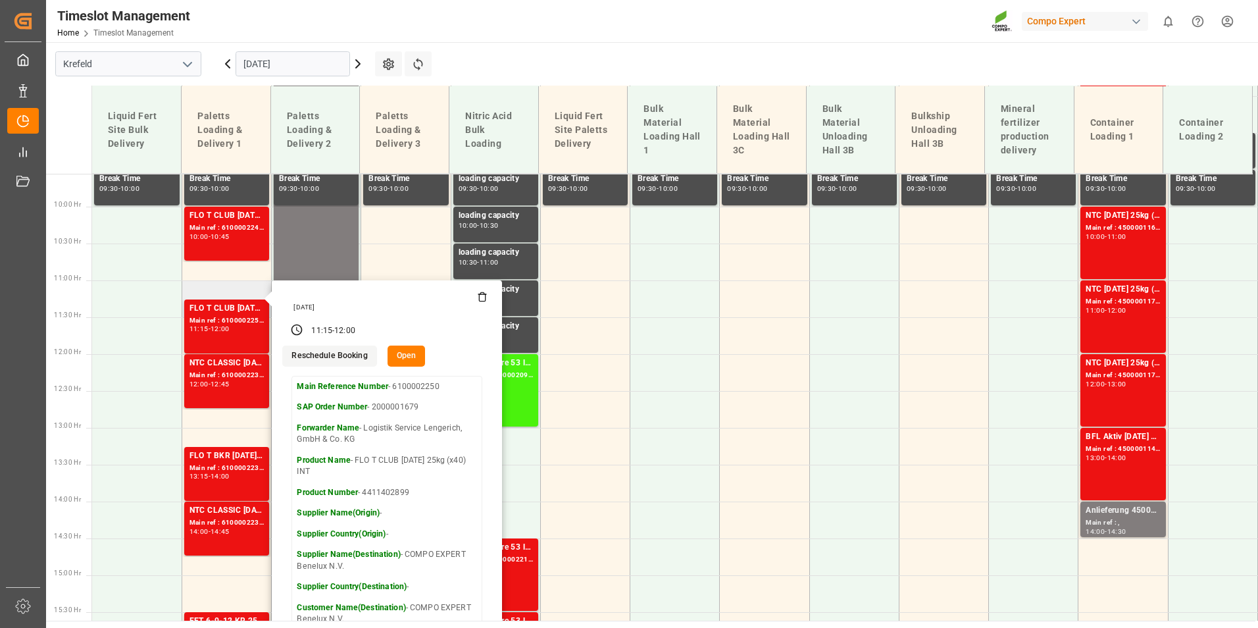
scroll to position [770, 0]
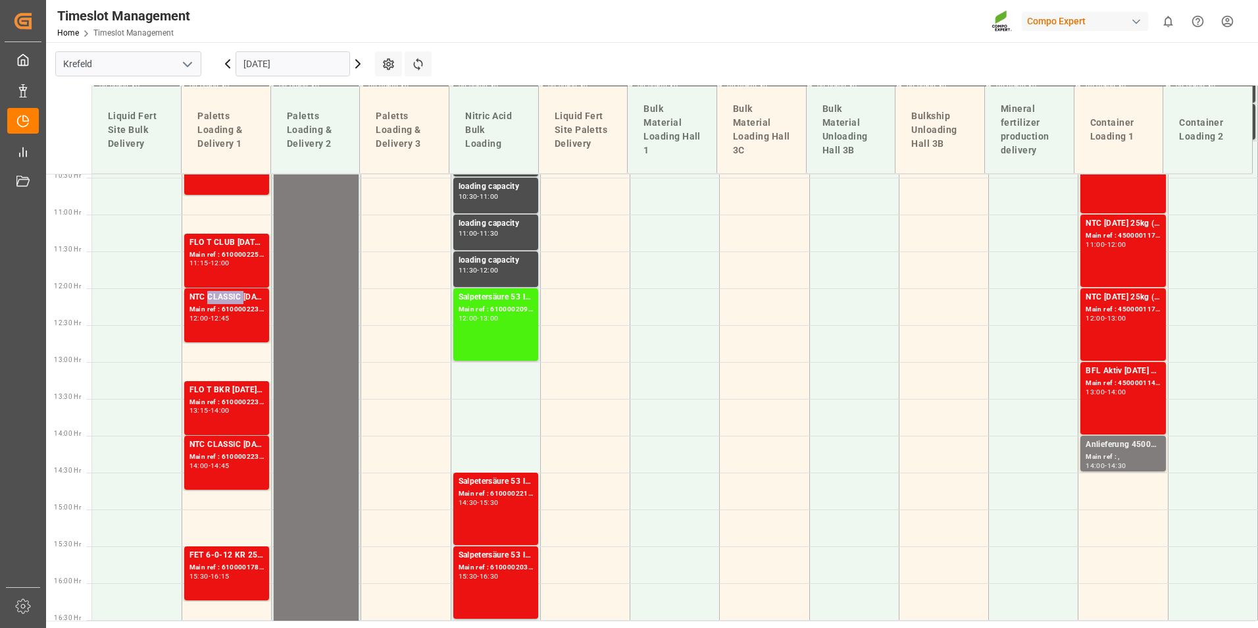
click at [229, 299] on div "NTC CLASSIC [DATE]+3+TE 1200kg BB" at bounding box center [227, 297] width 74 height 13
click at [239, 255] on div "Main ref : 6100002250, 2000001679" at bounding box center [227, 254] width 74 height 11
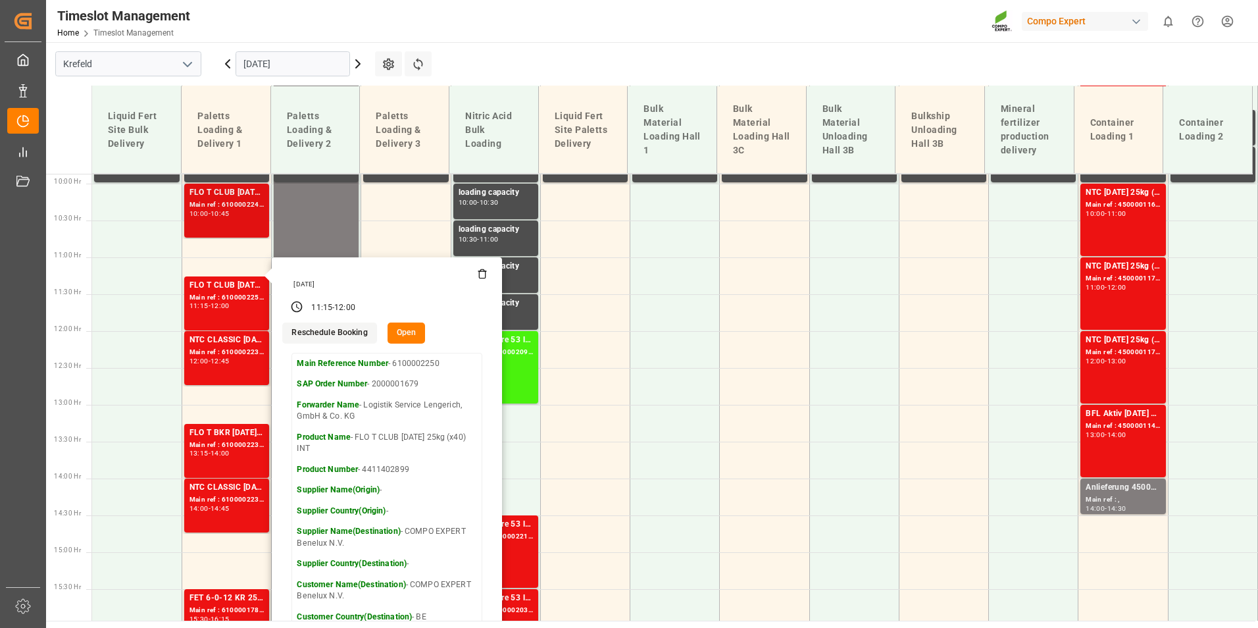
scroll to position [704, 0]
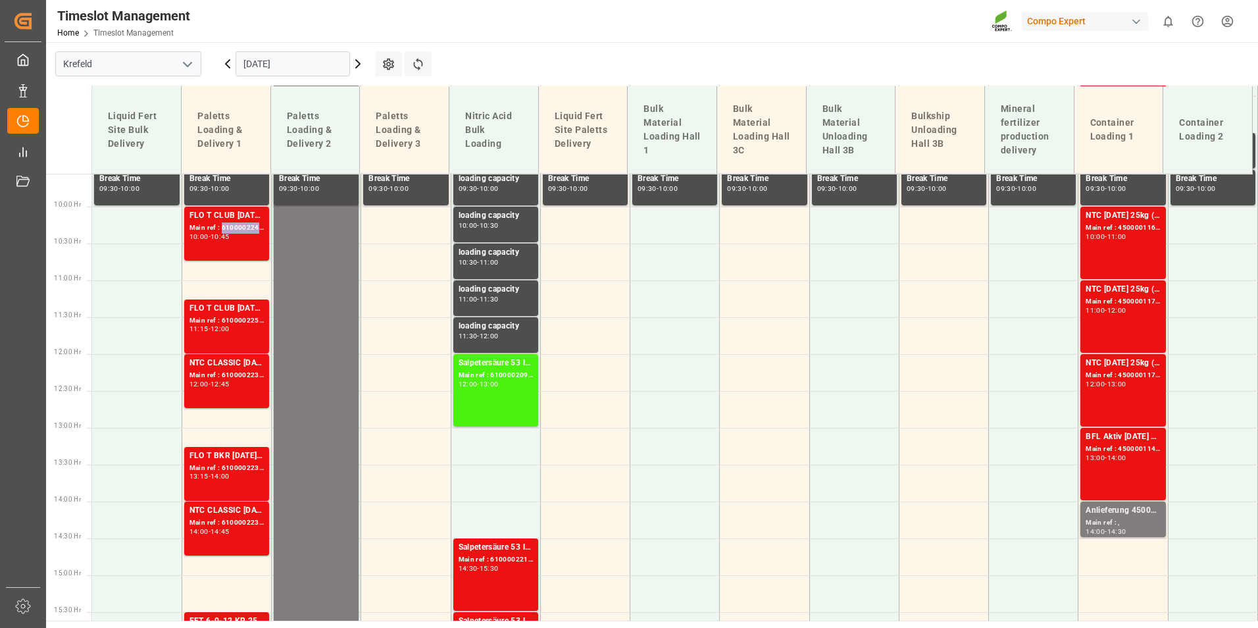
click at [238, 225] on div "Main ref : 6100002243, 2000001679" at bounding box center [227, 227] width 74 height 11
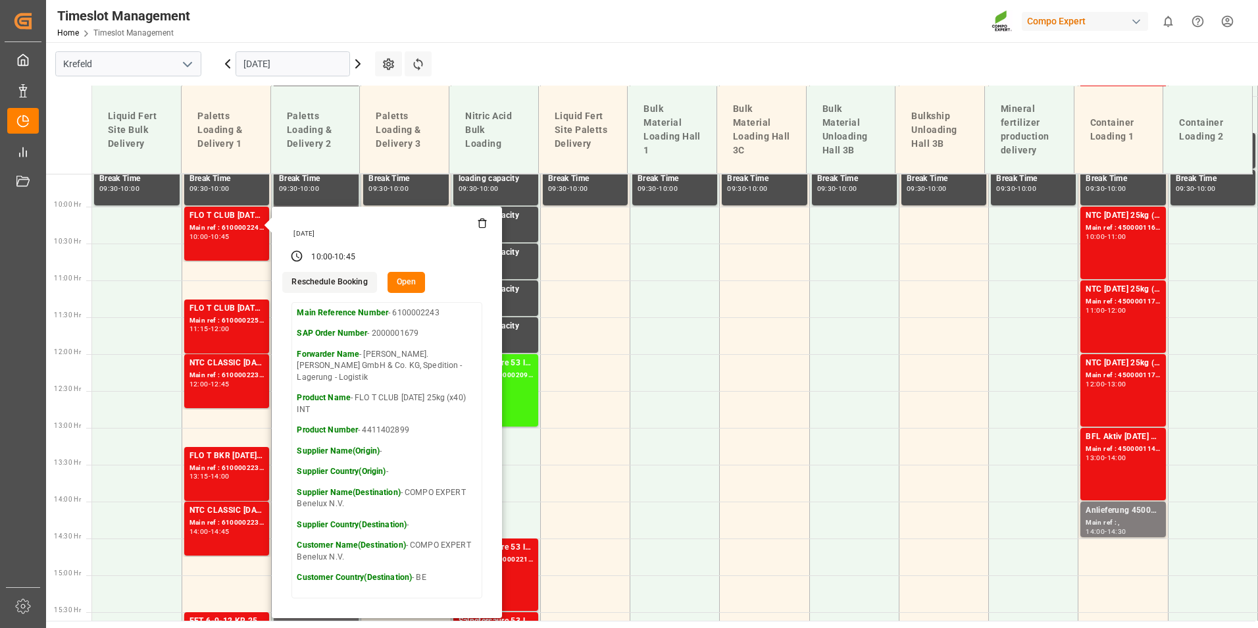
scroll to position [836, 0]
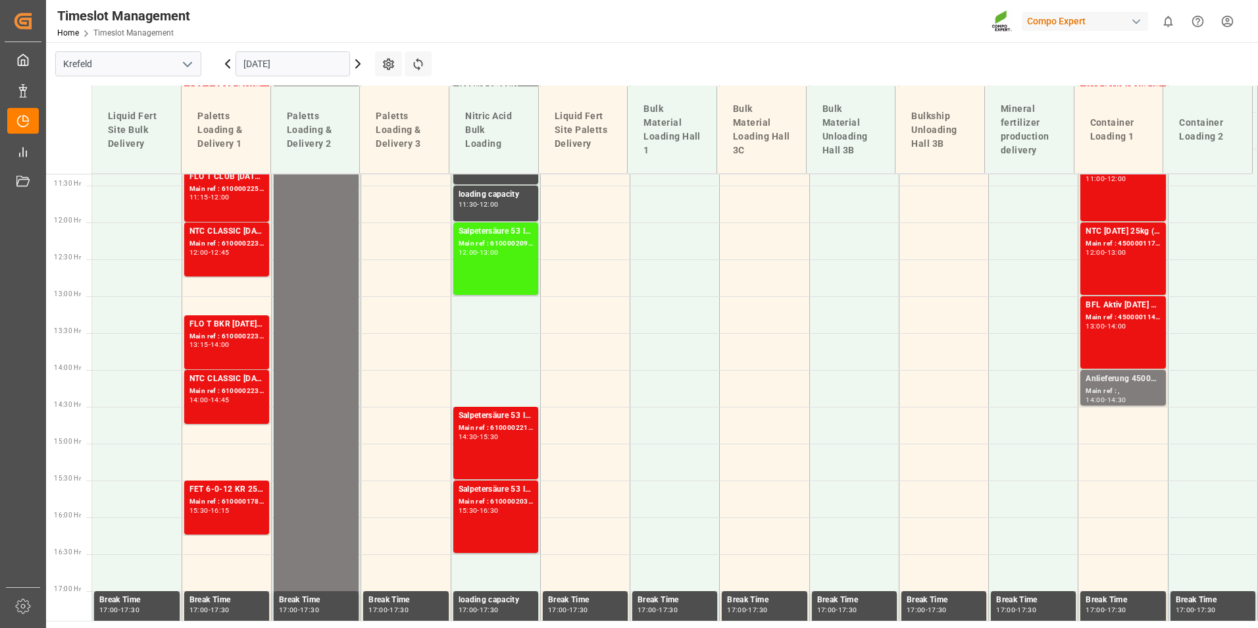
click at [249, 261] on div "NTC CLASSIC [DATE]+3+TE 1200kg BB Main ref : 6100002237, 2000001528 12:00 - 12:…" at bounding box center [227, 249] width 74 height 49
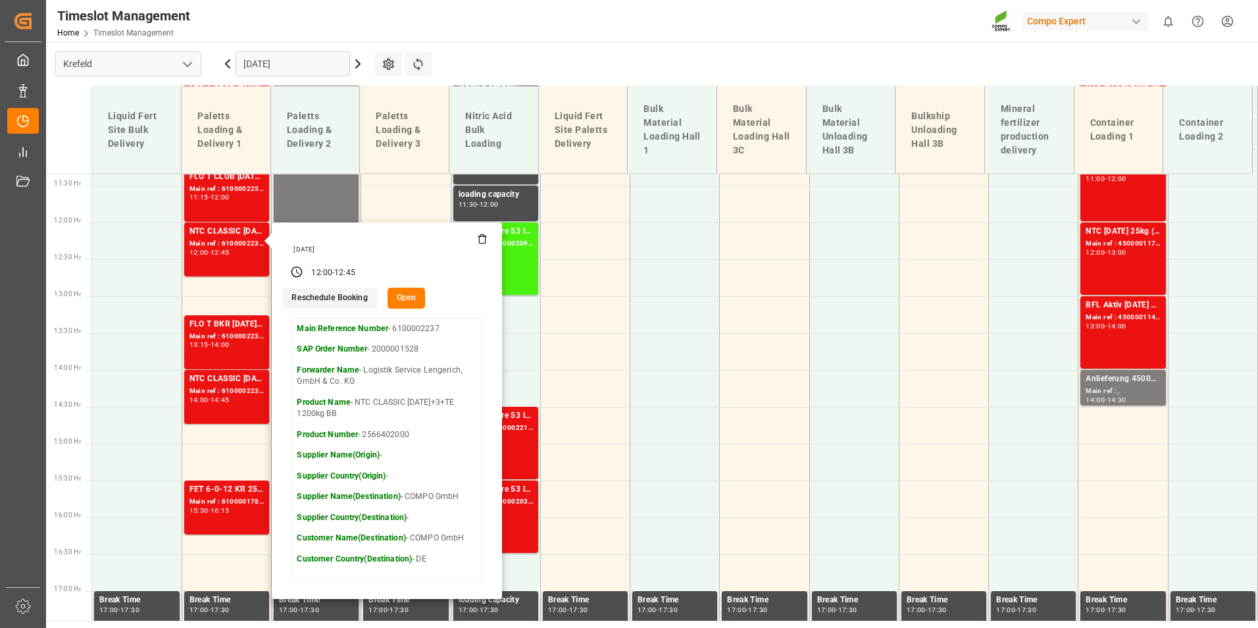
scroll to position [902, 0]
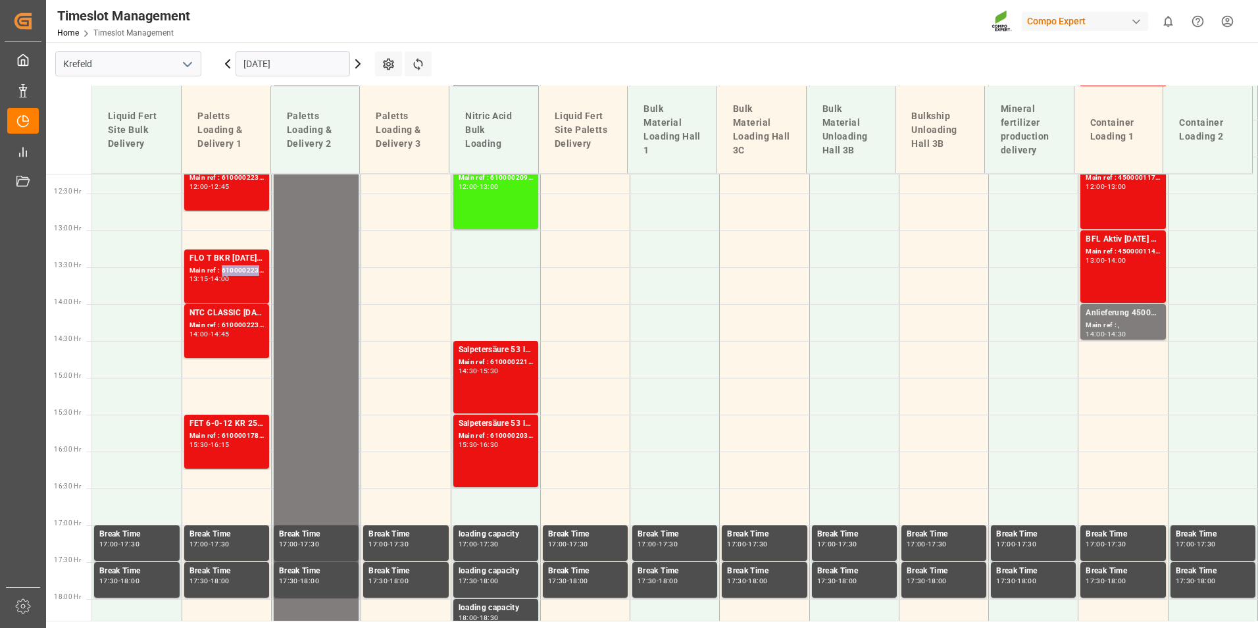
click at [238, 275] on div "Main ref : 6100002230, 2000000720" at bounding box center [227, 270] width 74 height 11
click at [242, 319] on div "NTC CLASSIC [DATE]+3+TE 1200kg BB" at bounding box center [227, 313] width 74 height 13
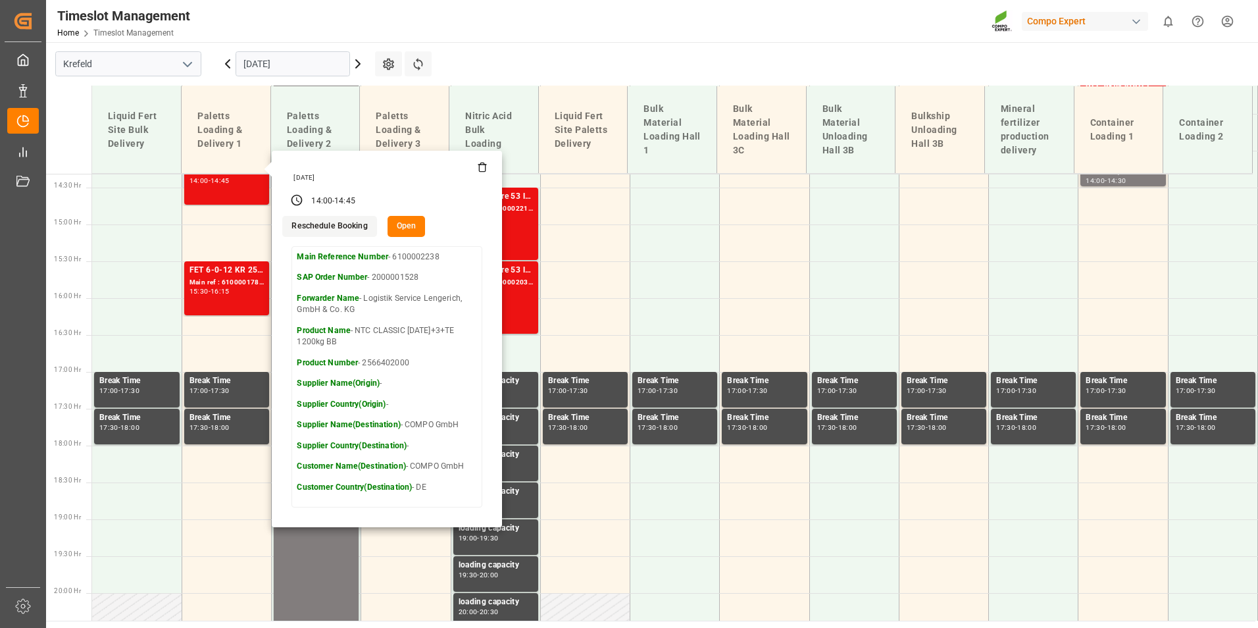
scroll to position [1099, 0]
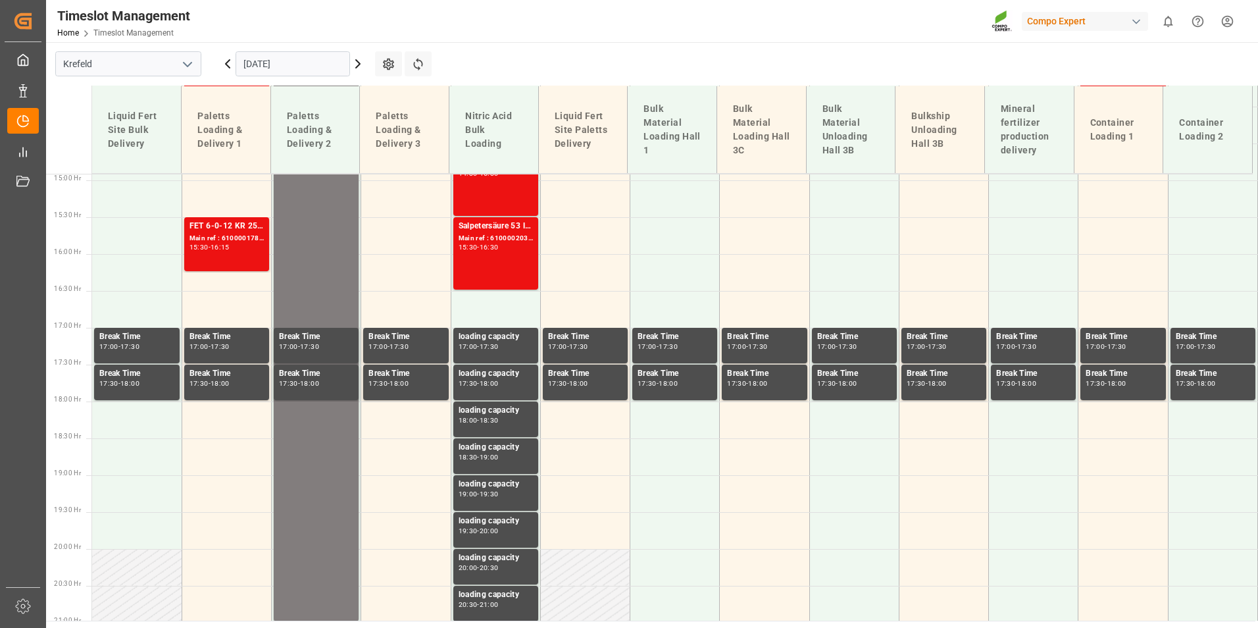
click at [249, 252] on div "FET 6-0-12 KR 25kg (x40) EN MTOFLO T PERM [DATE] 25kg (x42) WWBFL AKTIV [DATE] …" at bounding box center [227, 244] width 74 height 49
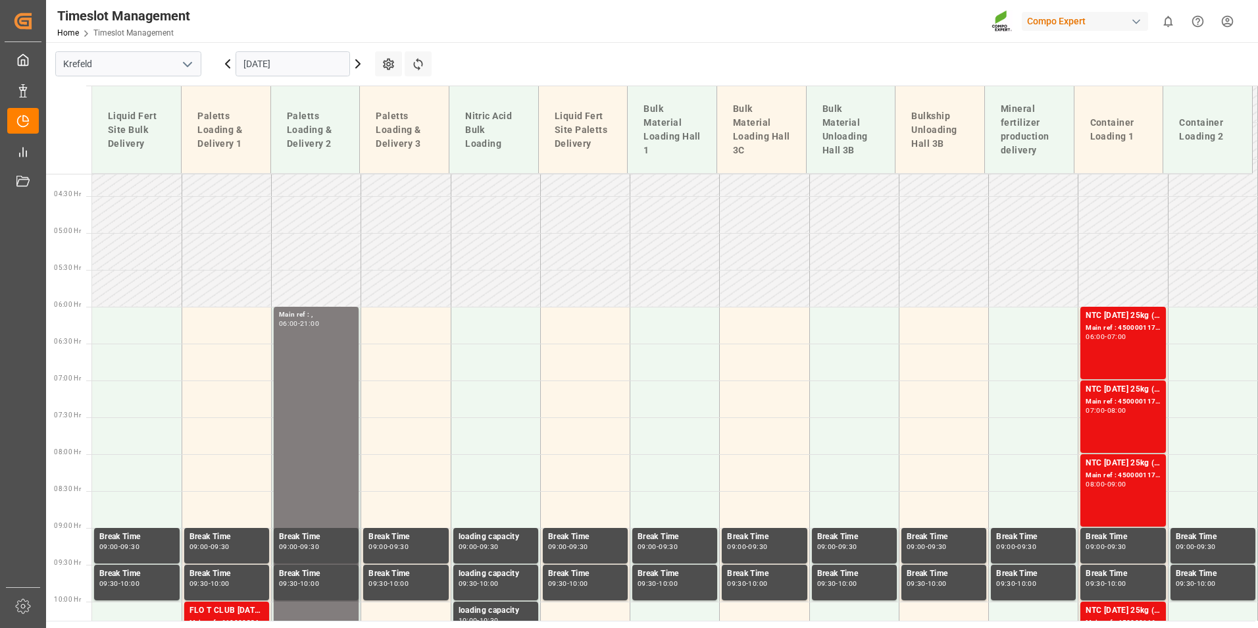
scroll to position [638, 0]
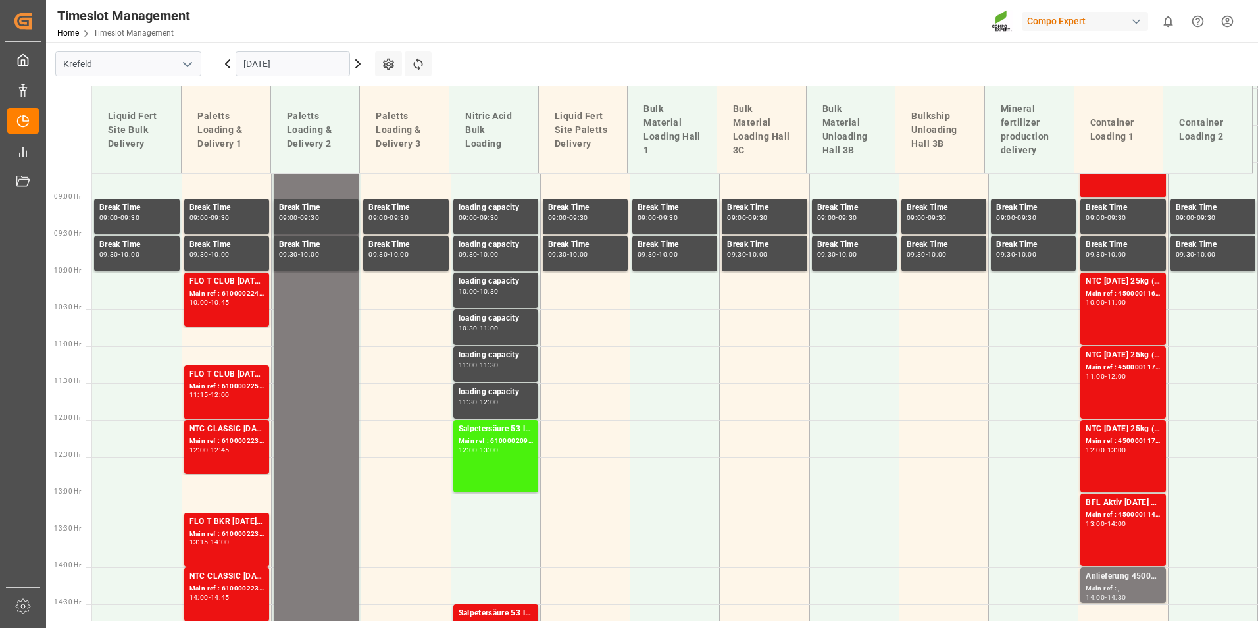
click at [224, 64] on icon at bounding box center [228, 64] width 16 height 16
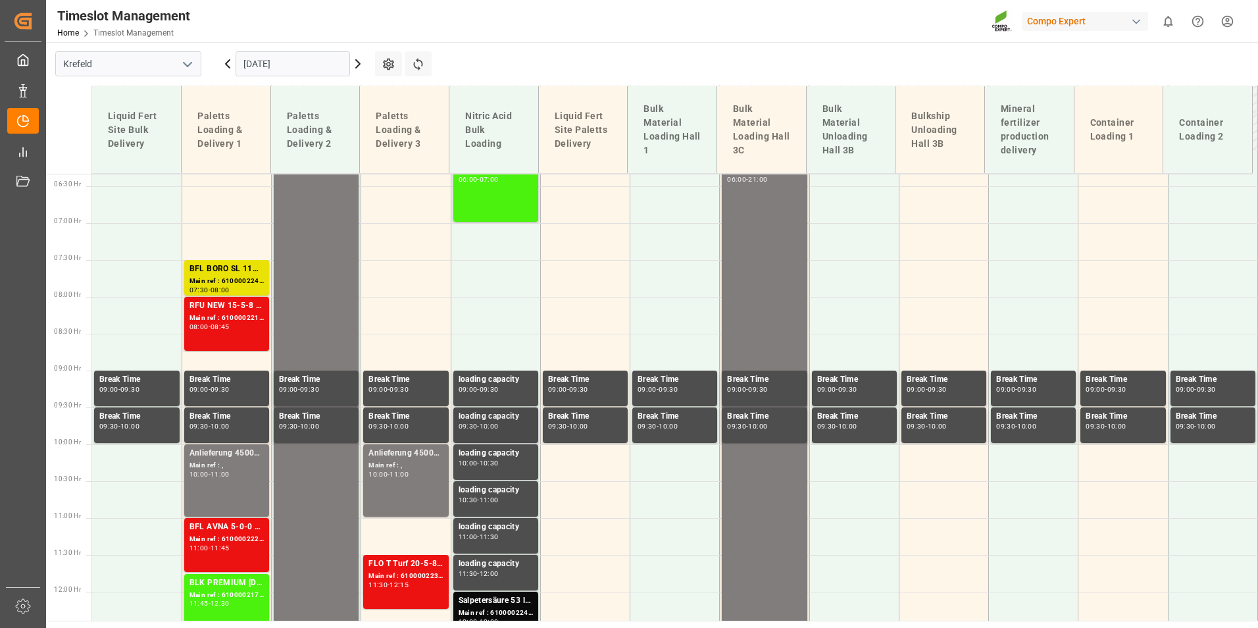
scroll to position [375, 0]
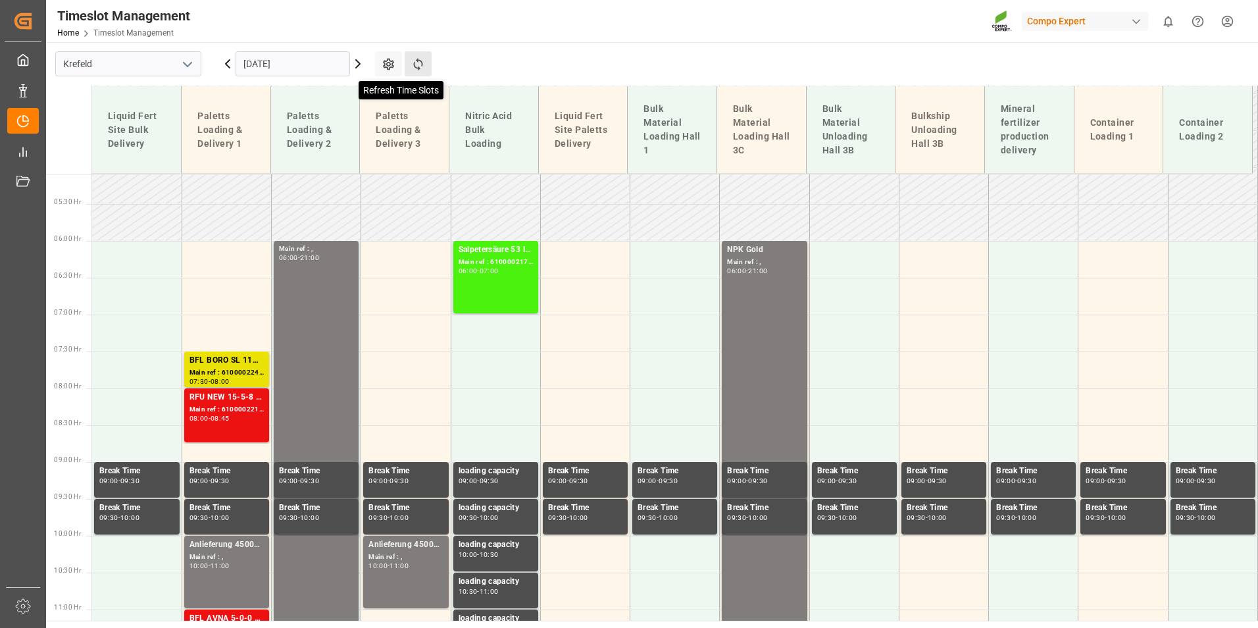
click at [411, 70] on icon at bounding box center [418, 64] width 14 height 14
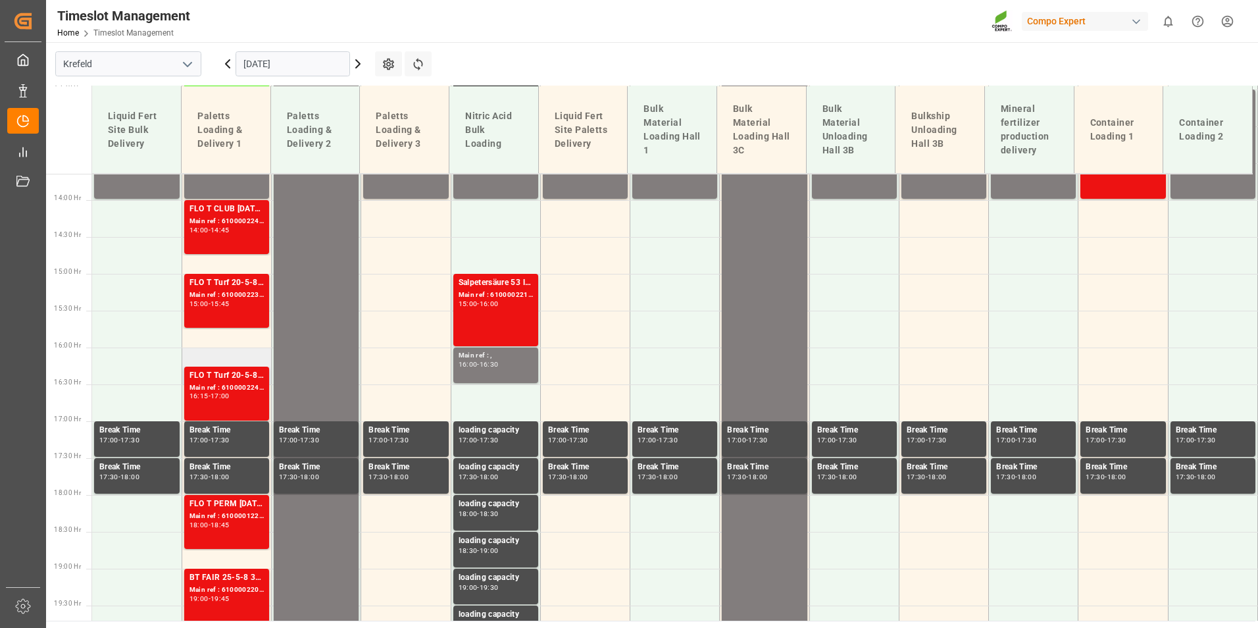
scroll to position [1033, 0]
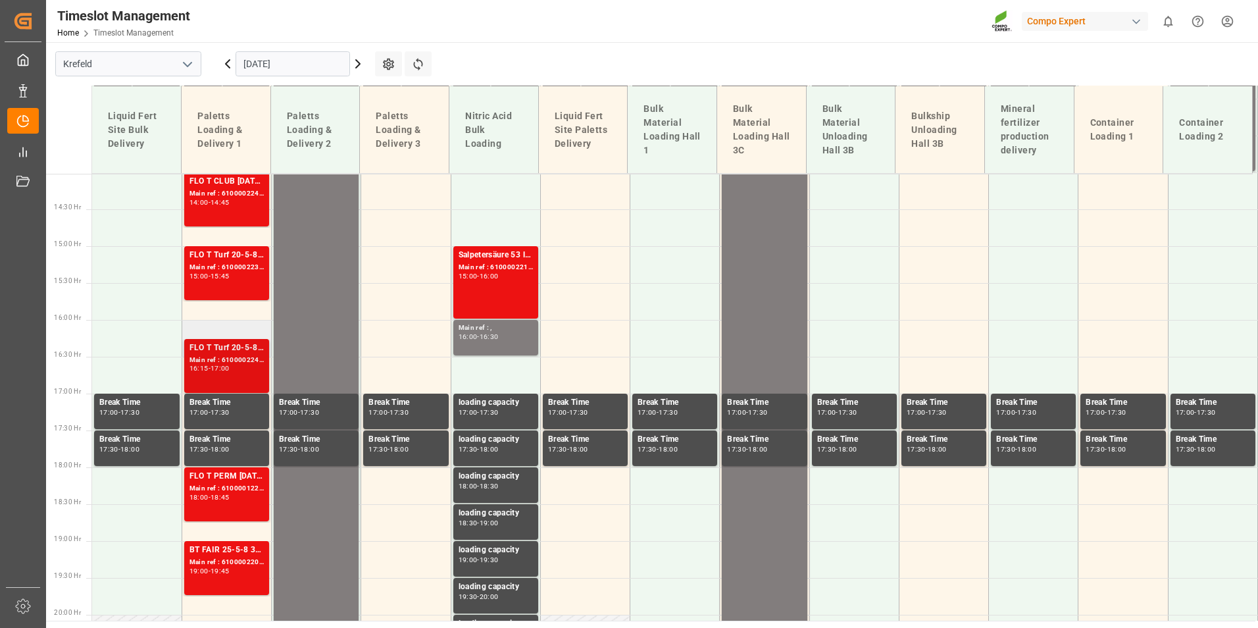
click at [226, 353] on div "FLO T Turf 20-5-8 25kg (x40) INT" at bounding box center [227, 348] width 74 height 13
click at [238, 215] on div "FLO T CLUB [DATE] 25kg (x40) INT Main ref : 6100002242, 2000001679 14:00 - 14:45" at bounding box center [227, 199] width 74 height 49
click at [241, 272] on div "FLO T Turf 20-5-8 25kg (x40) INT Main ref : 6100002235, 2000001682 15:00 - 15:45" at bounding box center [227, 273] width 74 height 49
click at [253, 217] on div "FLO T CLUB [DATE] 25kg (x40) INT Main ref : 6100002242, 2000001679 14:00 - 14:45" at bounding box center [227, 199] width 74 height 49
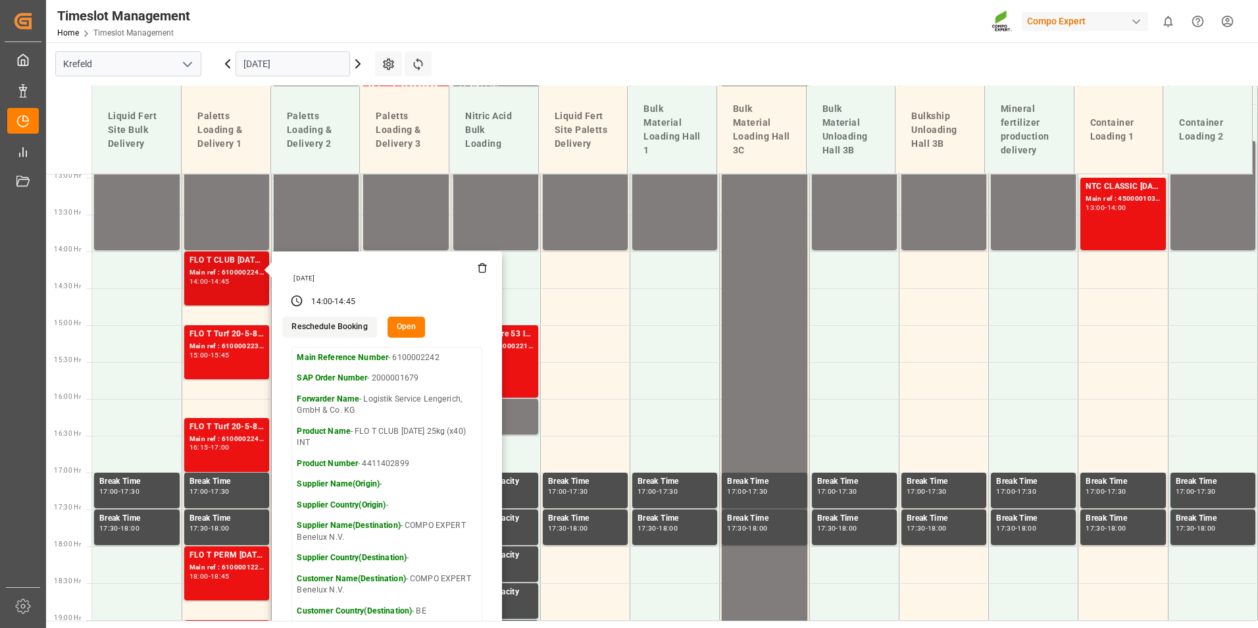
scroll to position [836, 0]
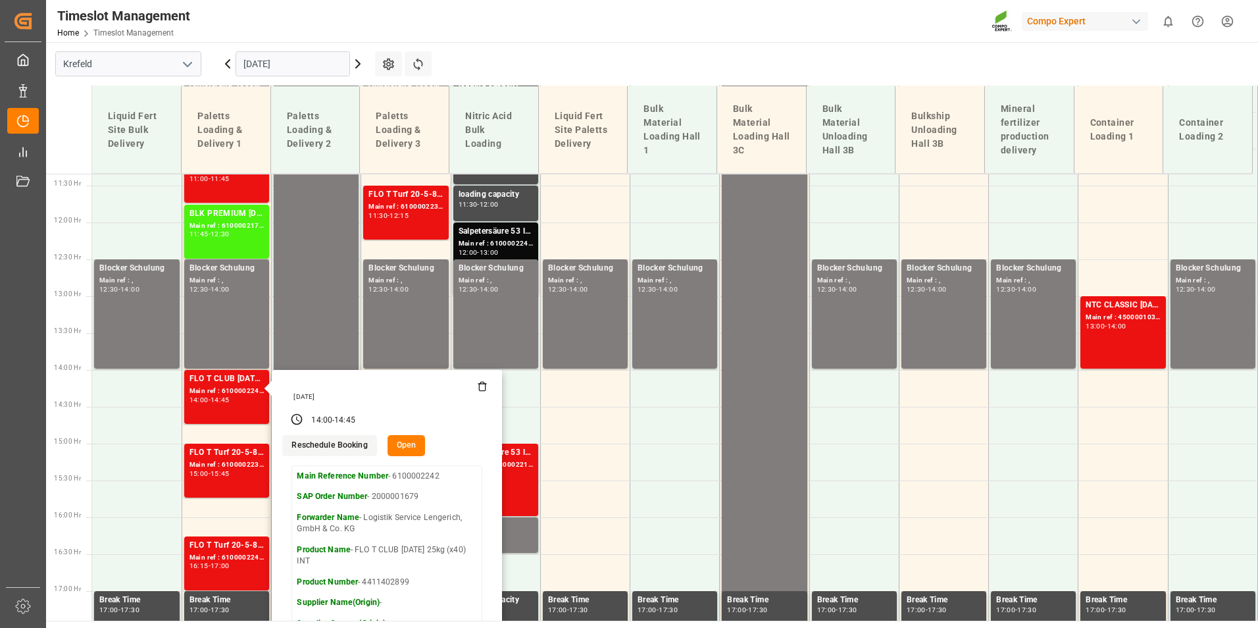
click at [269, 75] on div "[DATE]" at bounding box center [293, 63] width 165 height 43
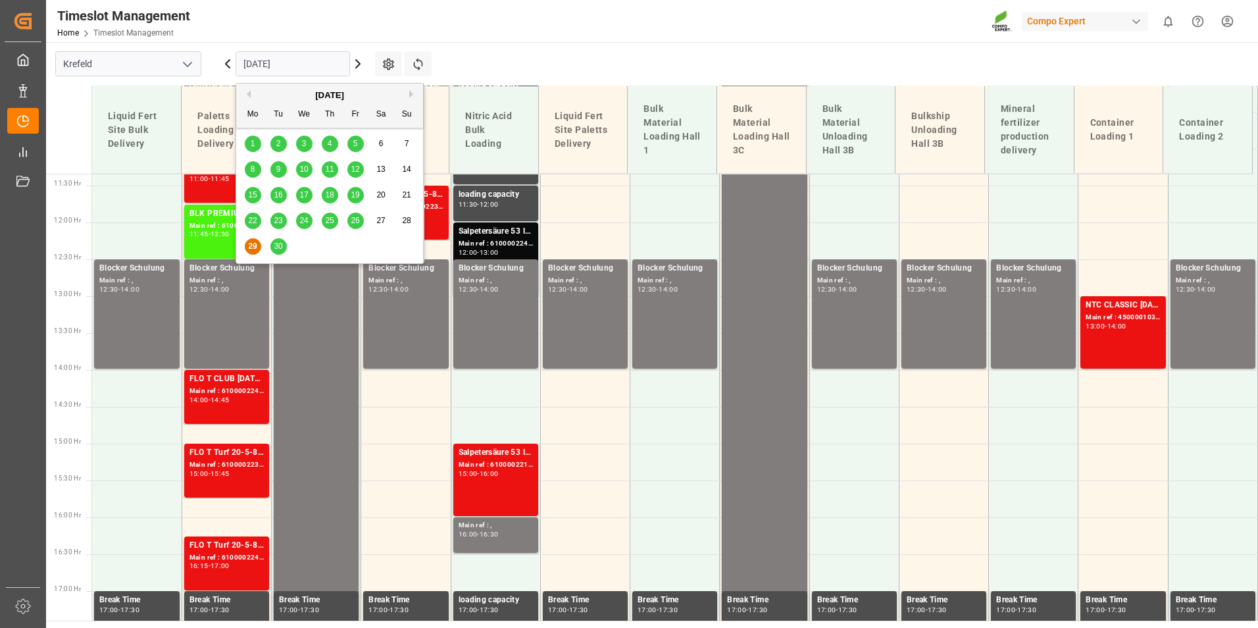
click at [274, 70] on input "[DATE]" at bounding box center [293, 63] width 115 height 25
click at [283, 251] on div "30" at bounding box center [278, 247] width 16 height 16
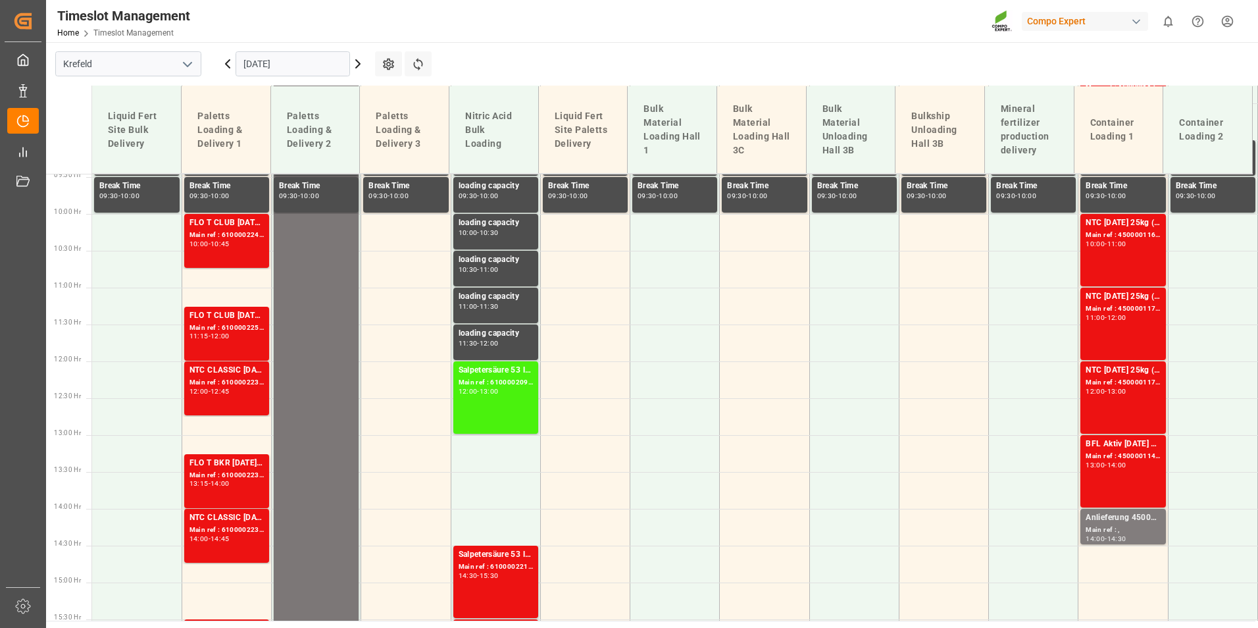
scroll to position [507, 0]
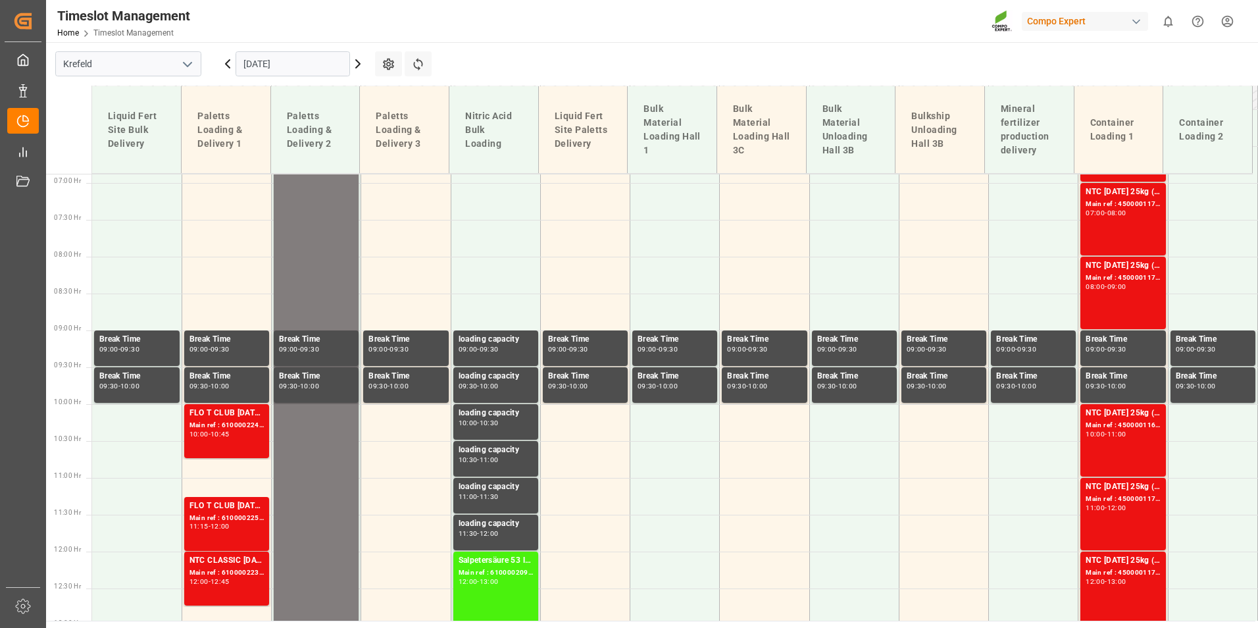
click at [297, 59] on input "[DATE]" at bounding box center [293, 63] width 115 height 25
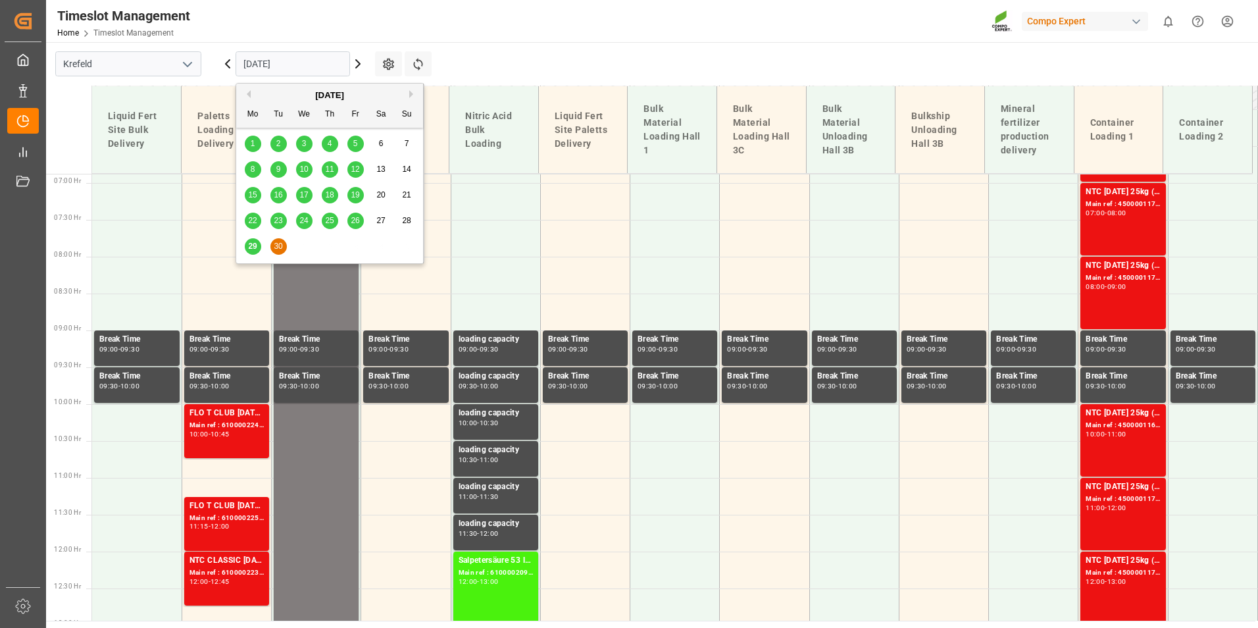
click at [413, 99] on div "[DATE]" at bounding box center [329, 95] width 187 height 13
click at [411, 97] on button "Next Month" at bounding box center [413, 94] width 8 height 8
click at [305, 143] on span "1" at bounding box center [304, 143] width 5 height 9
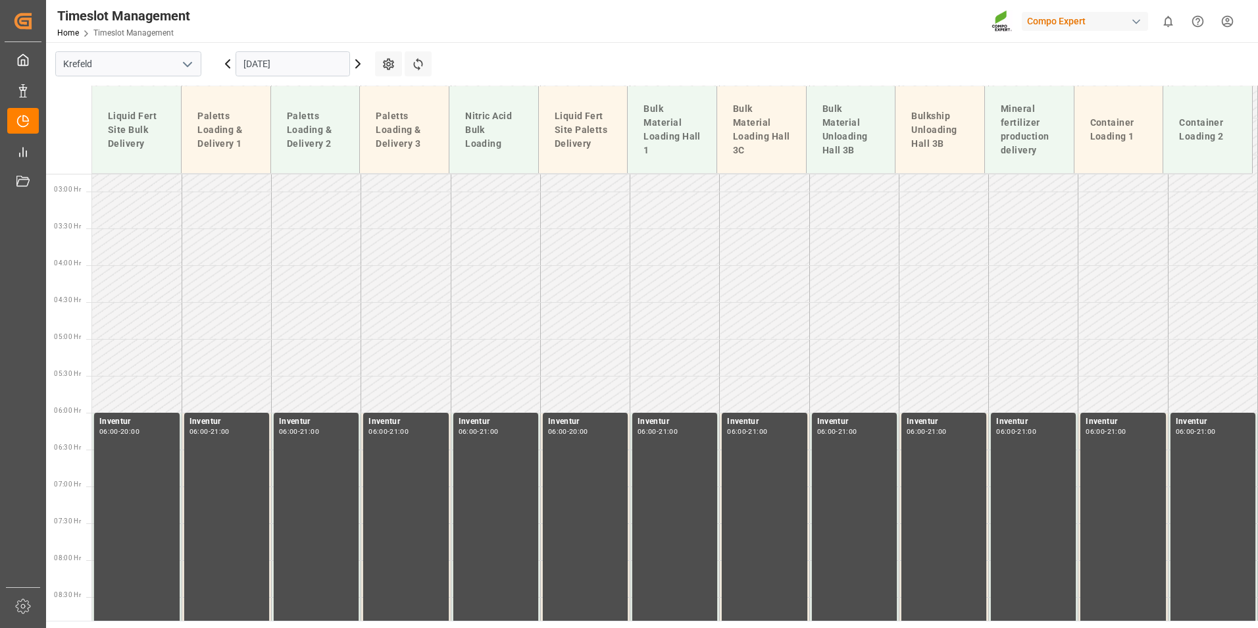
scroll to position [0, 0]
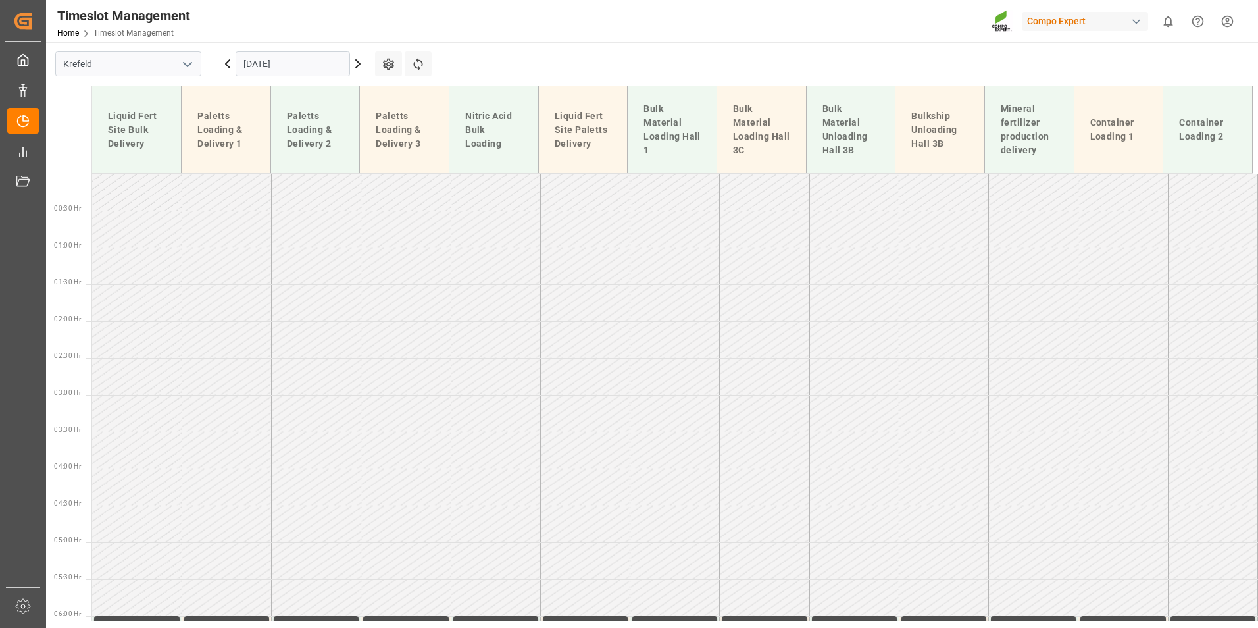
click at [358, 61] on icon at bounding box center [358, 64] width 16 height 16
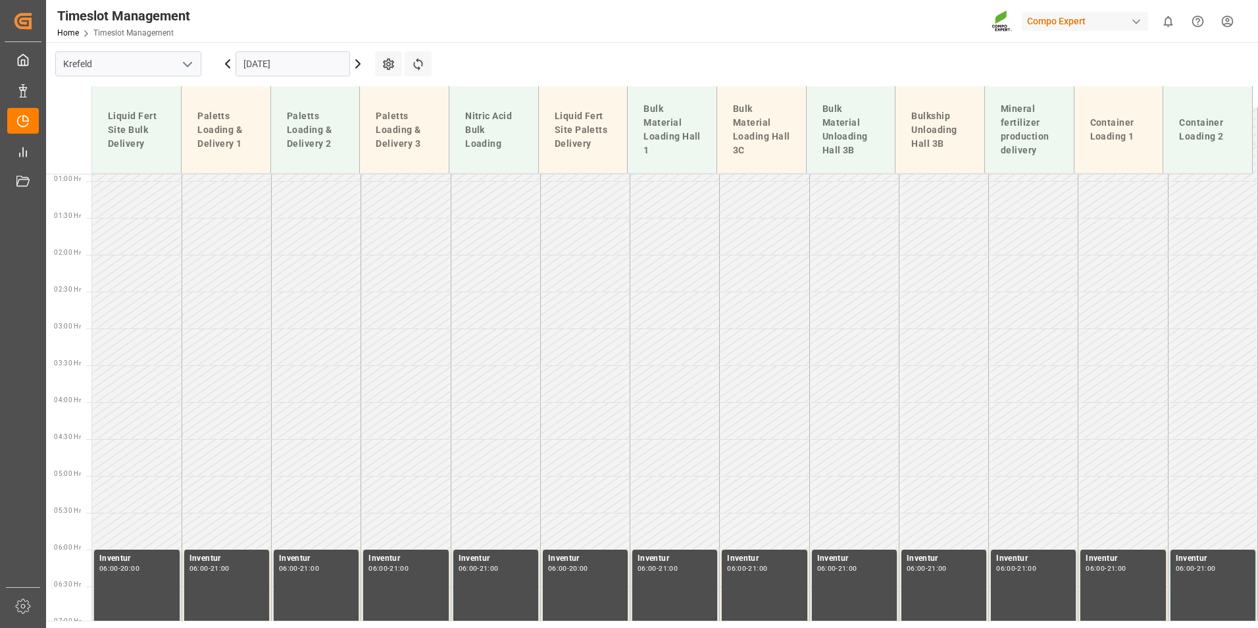
scroll to position [268, 0]
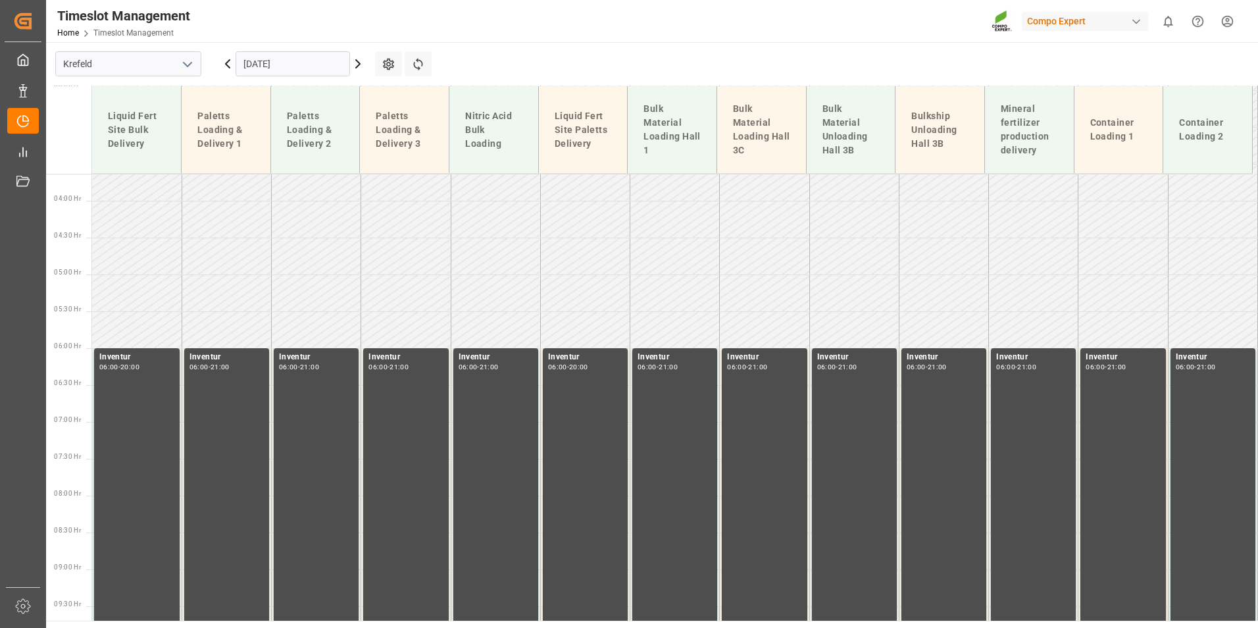
click at [358, 61] on icon at bounding box center [358, 64] width 16 height 16
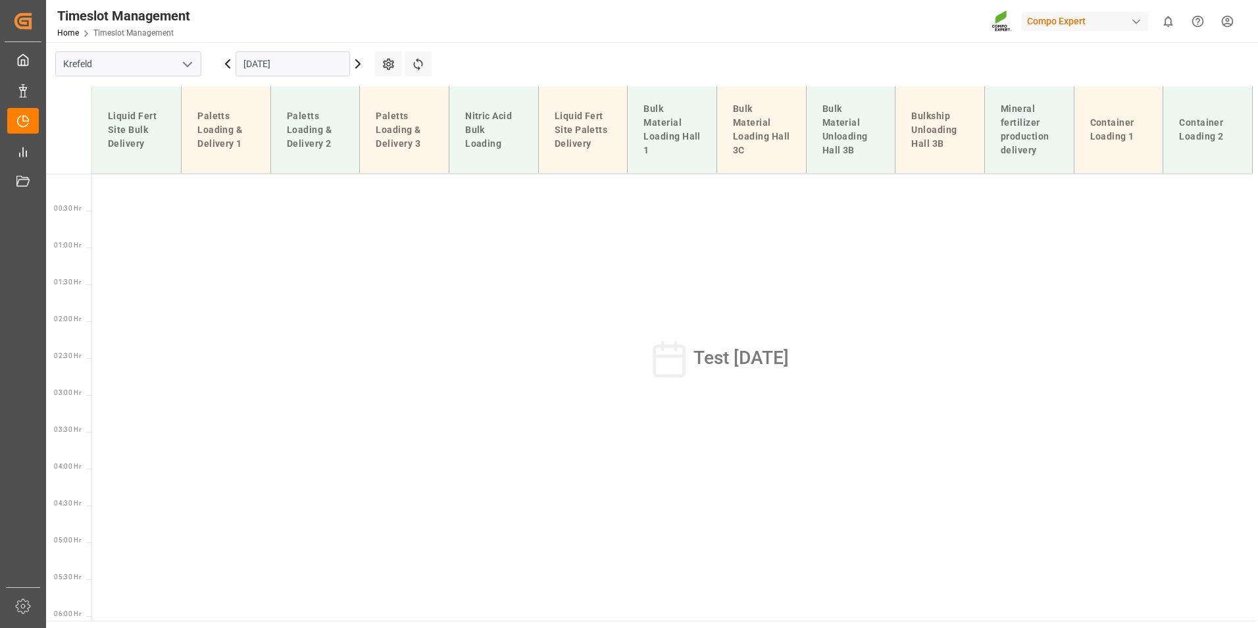
click at [308, 64] on input "[DATE]" at bounding box center [293, 63] width 115 height 25
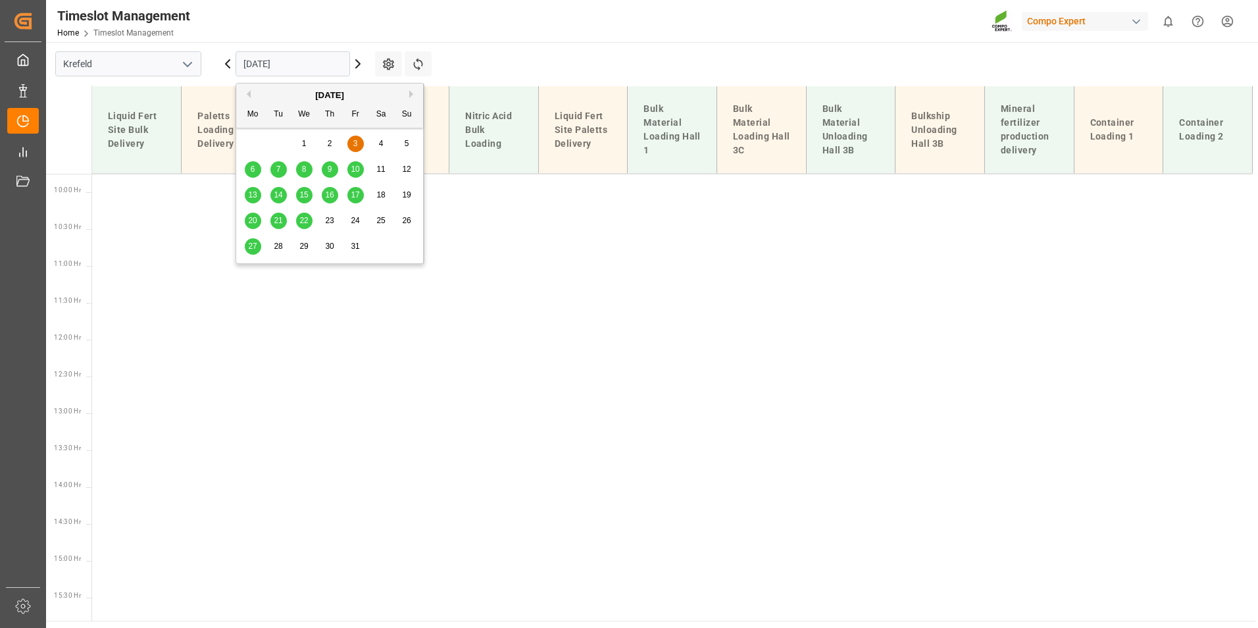
scroll to position [770, 0]
click at [248, 96] on button "Previous Month" at bounding box center [247, 94] width 8 height 8
click at [251, 247] on span "29" at bounding box center [252, 246] width 9 height 9
